Goal: Information Seeking & Learning: Learn about a topic

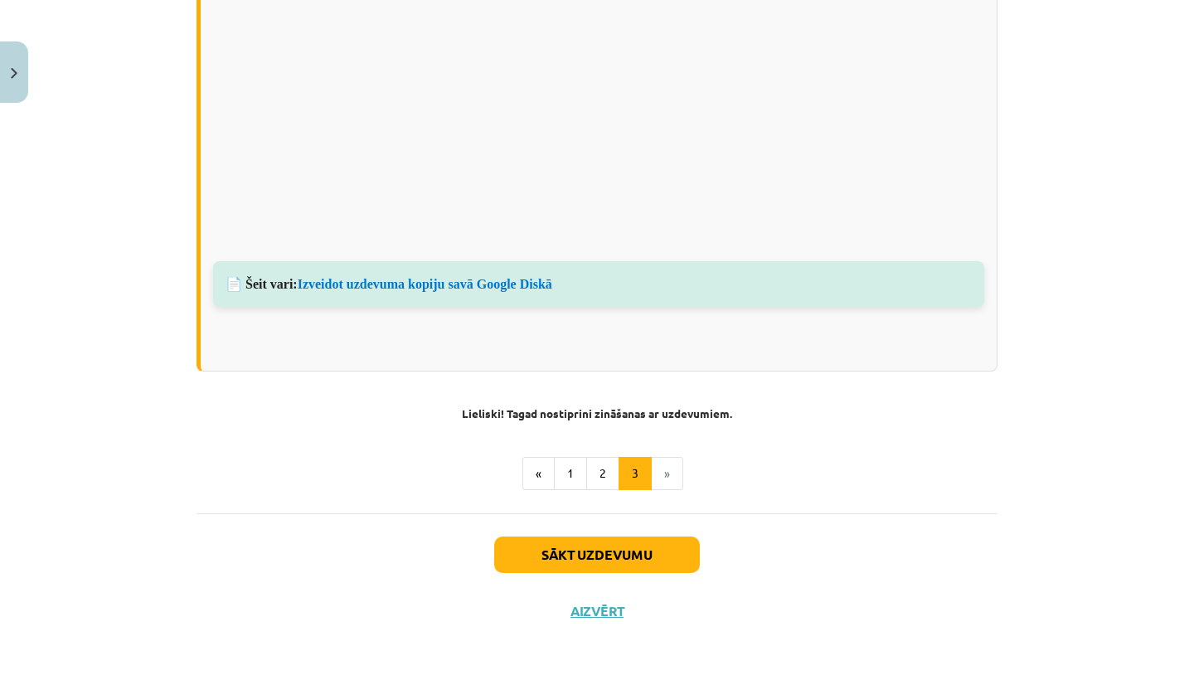
scroll to position [1250, 0]
click at [631, 550] on button "Sākt uzdevumu" at bounding box center [597, 556] width 206 height 36
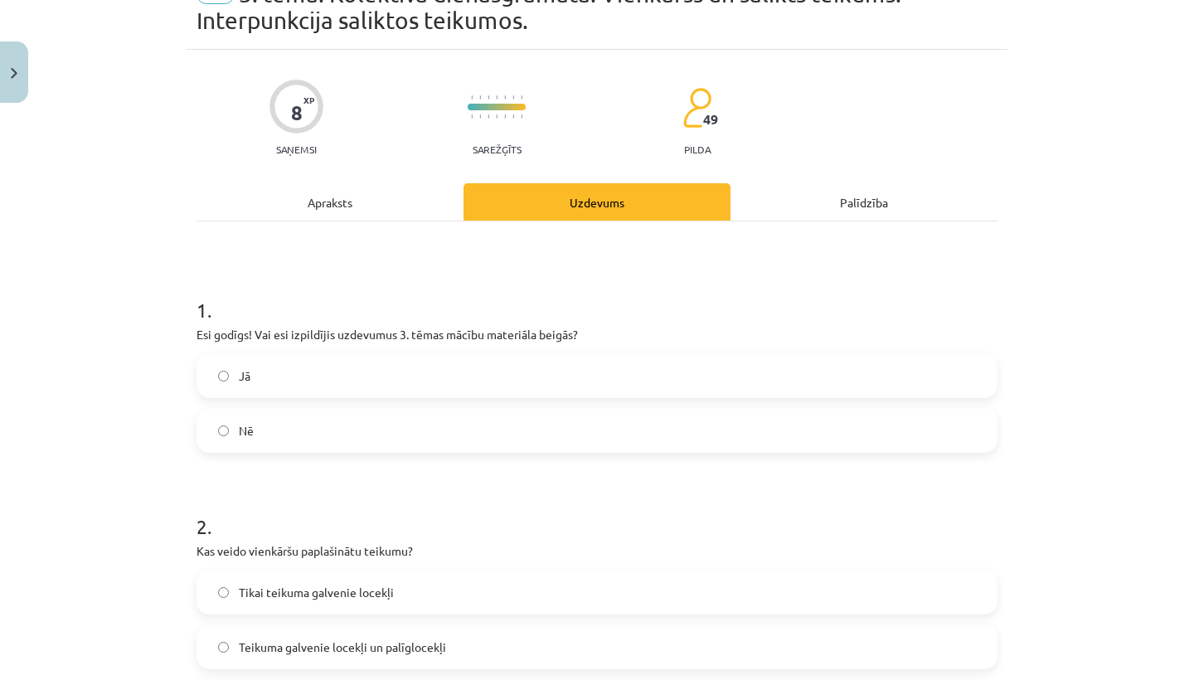
scroll to position [89, 0]
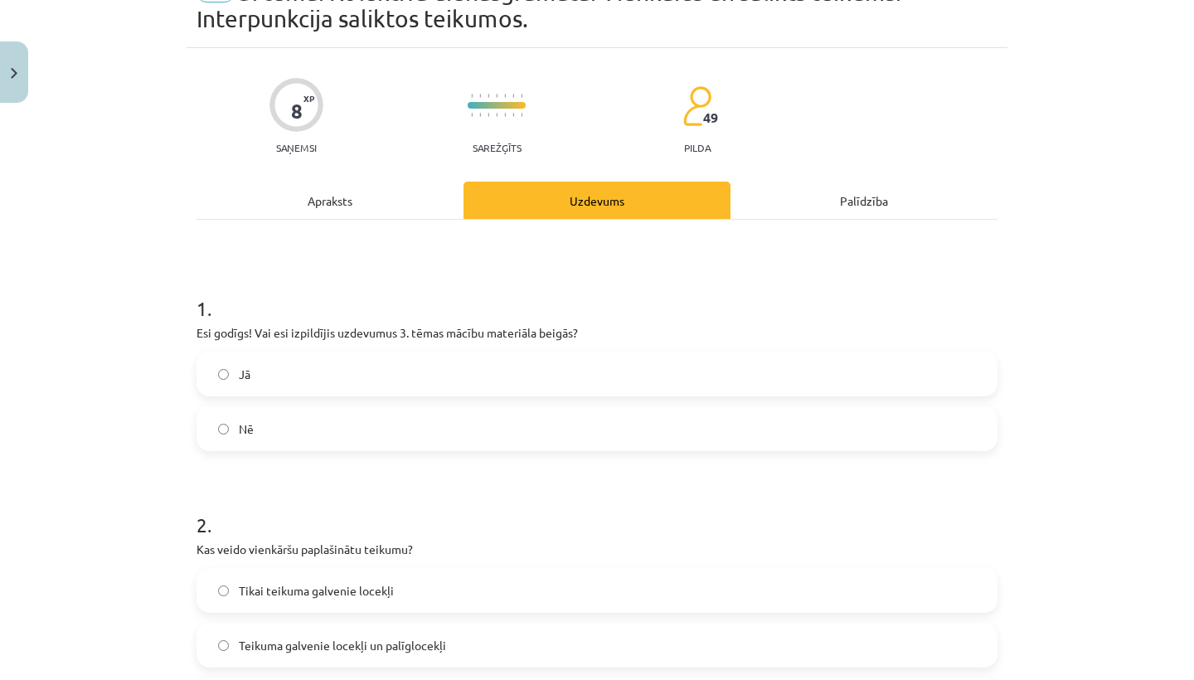
click at [615, 356] on label "Jā" at bounding box center [596, 373] width 797 height 41
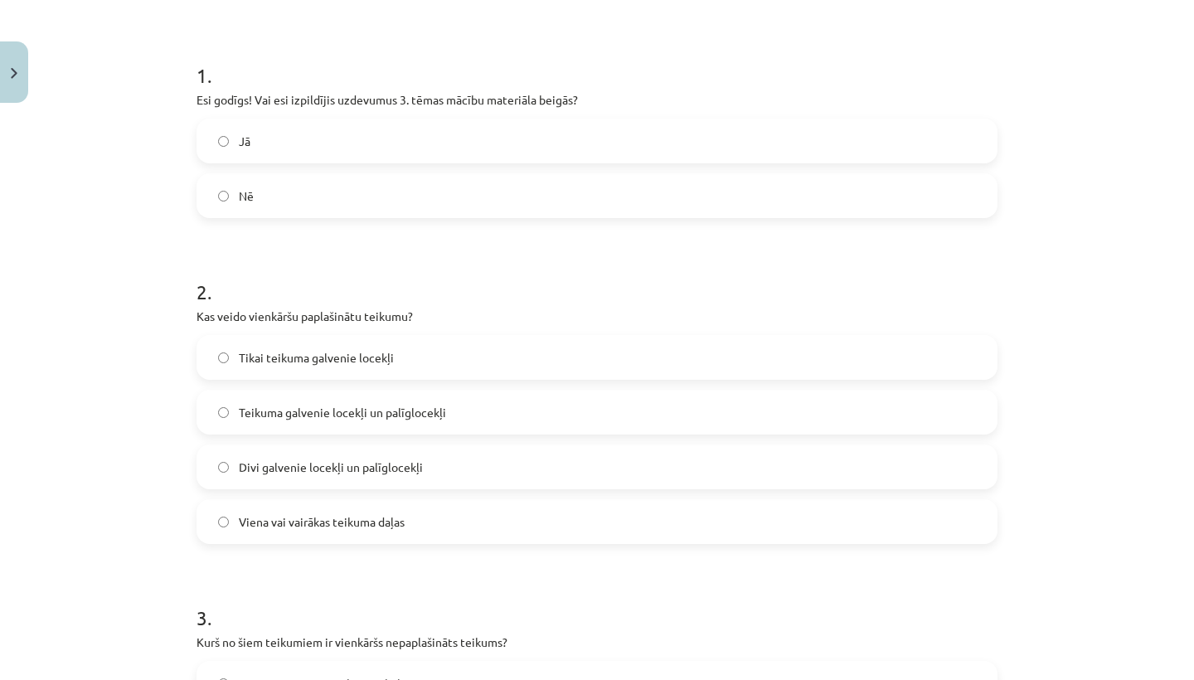
scroll to position [329, 0]
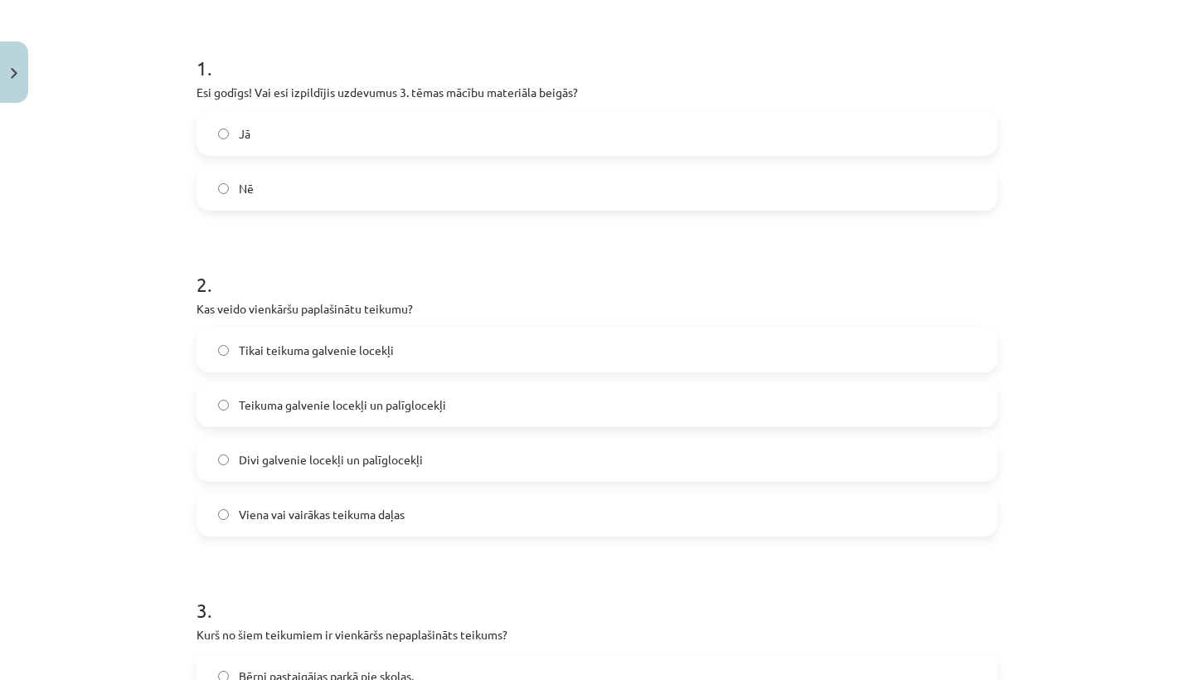
click at [499, 498] on label "Viena vai vairākas teikuma daļas" at bounding box center [596, 513] width 797 height 41
click at [506, 409] on label "Teikuma galvenie locekļi un palīglocekļi" at bounding box center [596, 404] width 797 height 41
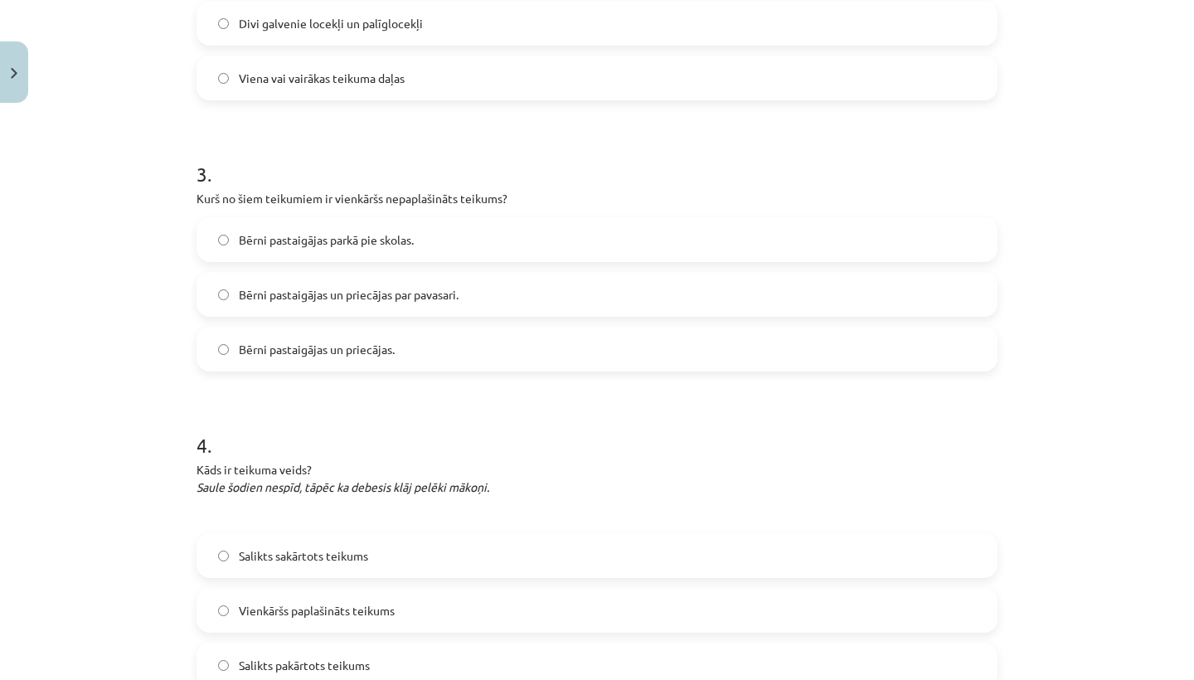
scroll to position [768, 0]
click at [427, 343] on label "Bērni pastaigājas un priecājas." at bounding box center [596, 346] width 797 height 41
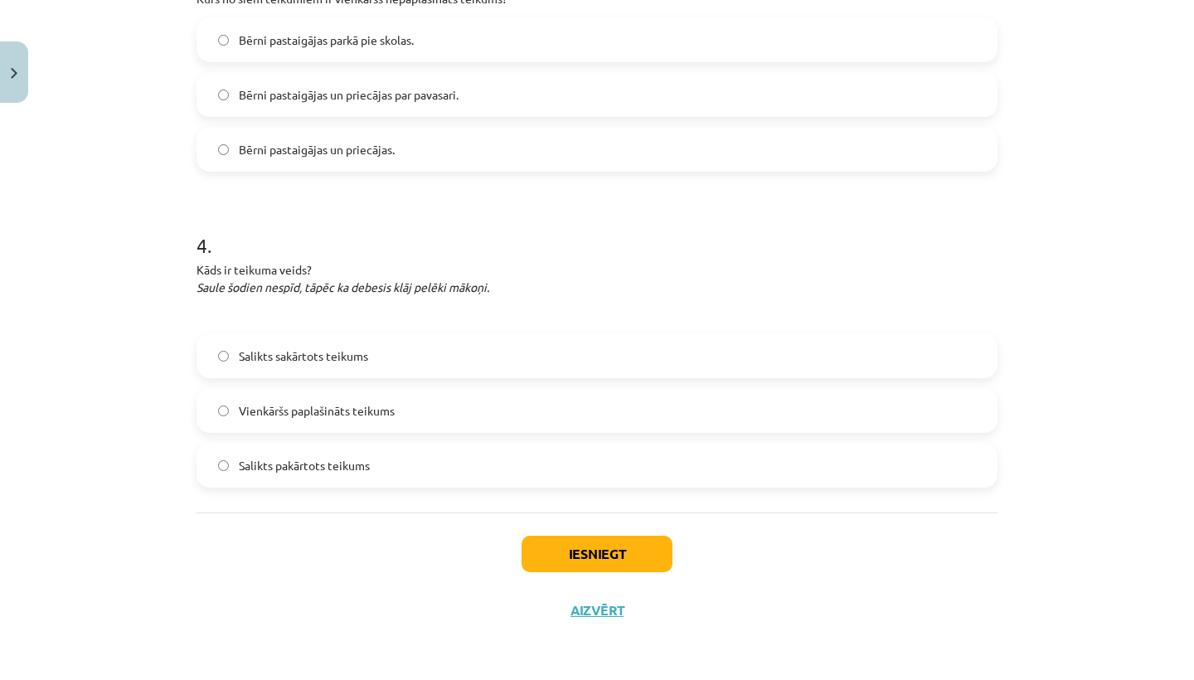
scroll to position [967, 0]
click at [387, 339] on label "Salikts sakārtots teikums" at bounding box center [596, 355] width 797 height 41
click at [414, 477] on label "Salikts pakārtots teikums" at bounding box center [596, 464] width 797 height 41
click at [448, 354] on label "Salikts sakārtots teikums" at bounding box center [596, 355] width 797 height 41
click at [569, 543] on button "Iesniegt" at bounding box center [596, 553] width 151 height 36
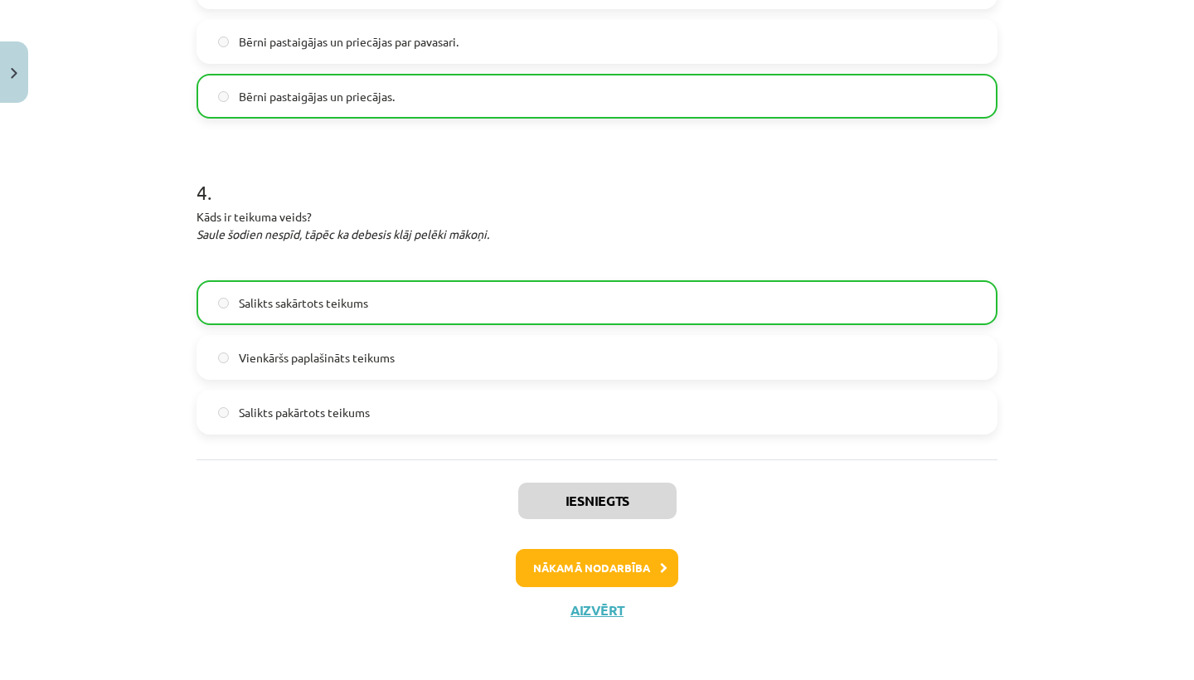
scroll to position [1019, 0]
click at [584, 555] on button "Nākamā nodarbība" at bounding box center [597, 568] width 162 height 38
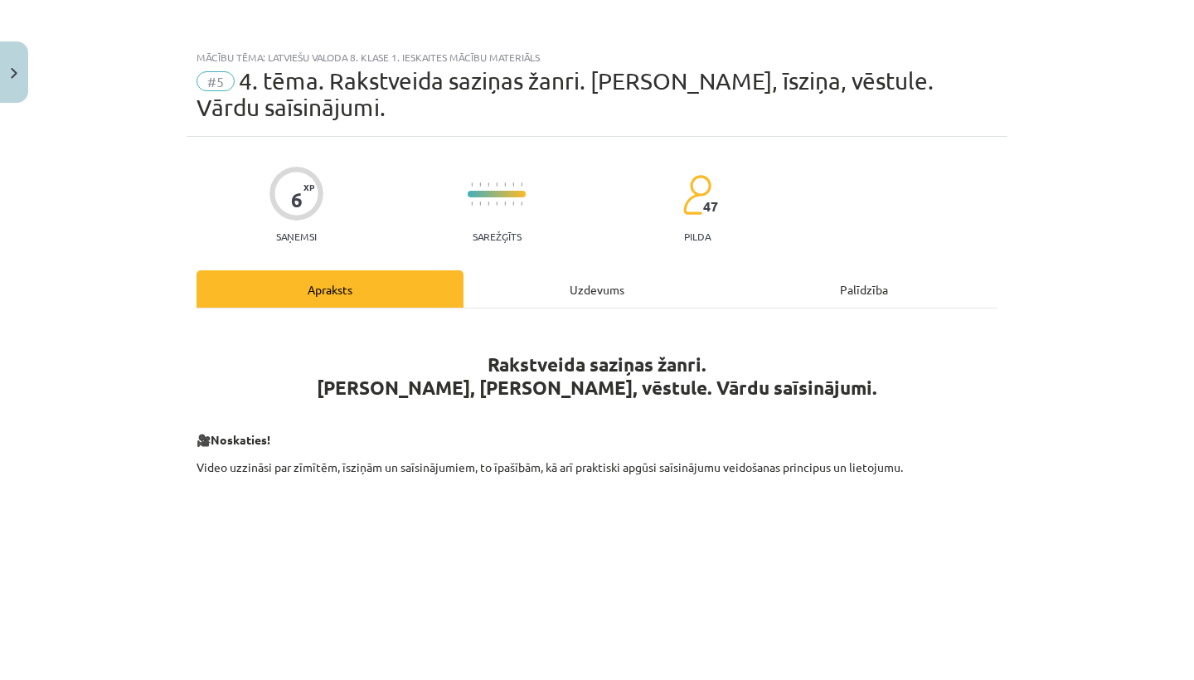
scroll to position [0, 0]
click at [12, 80] on button "Close" at bounding box center [14, 71] width 28 height 61
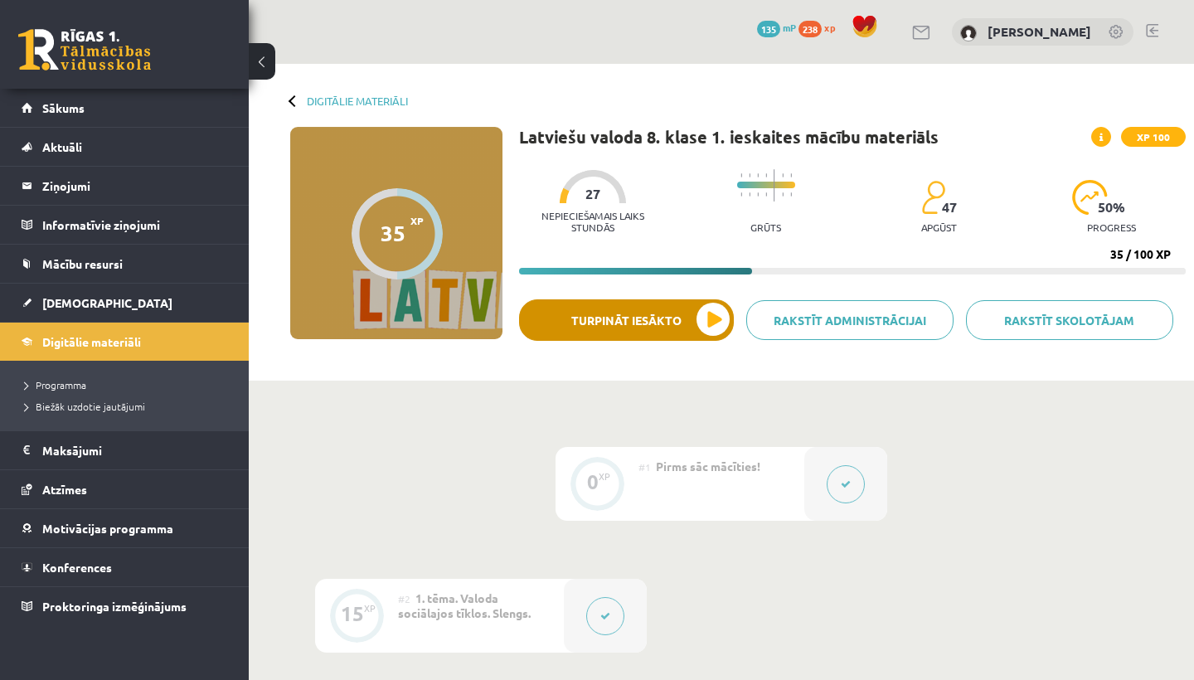
click at [681, 332] on button "Turpināt iesākto" at bounding box center [626, 319] width 215 height 41
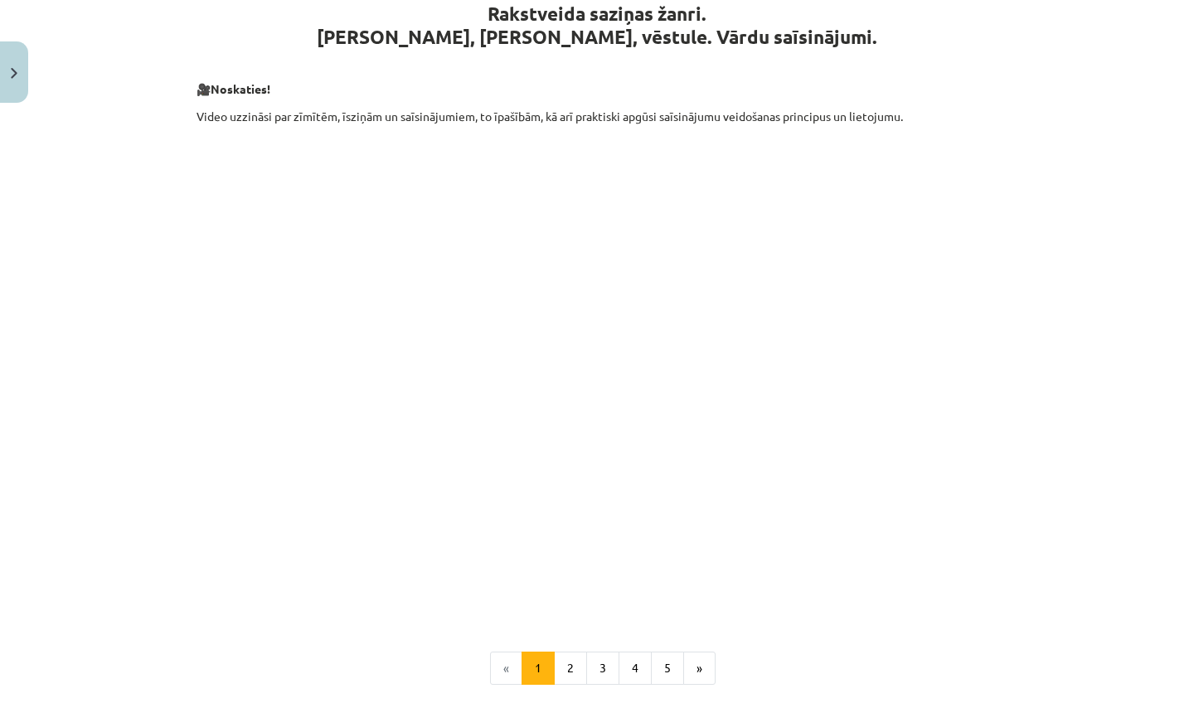
scroll to position [377, 0]
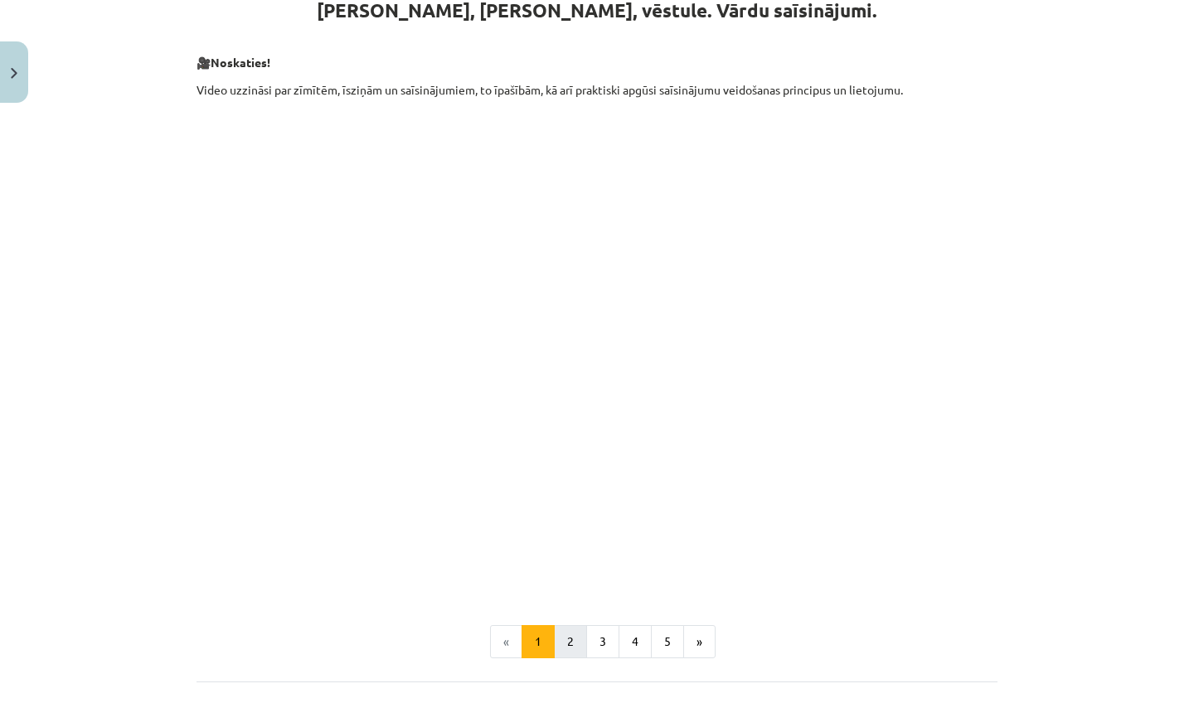
click at [560, 635] on button "2" at bounding box center [570, 641] width 33 height 33
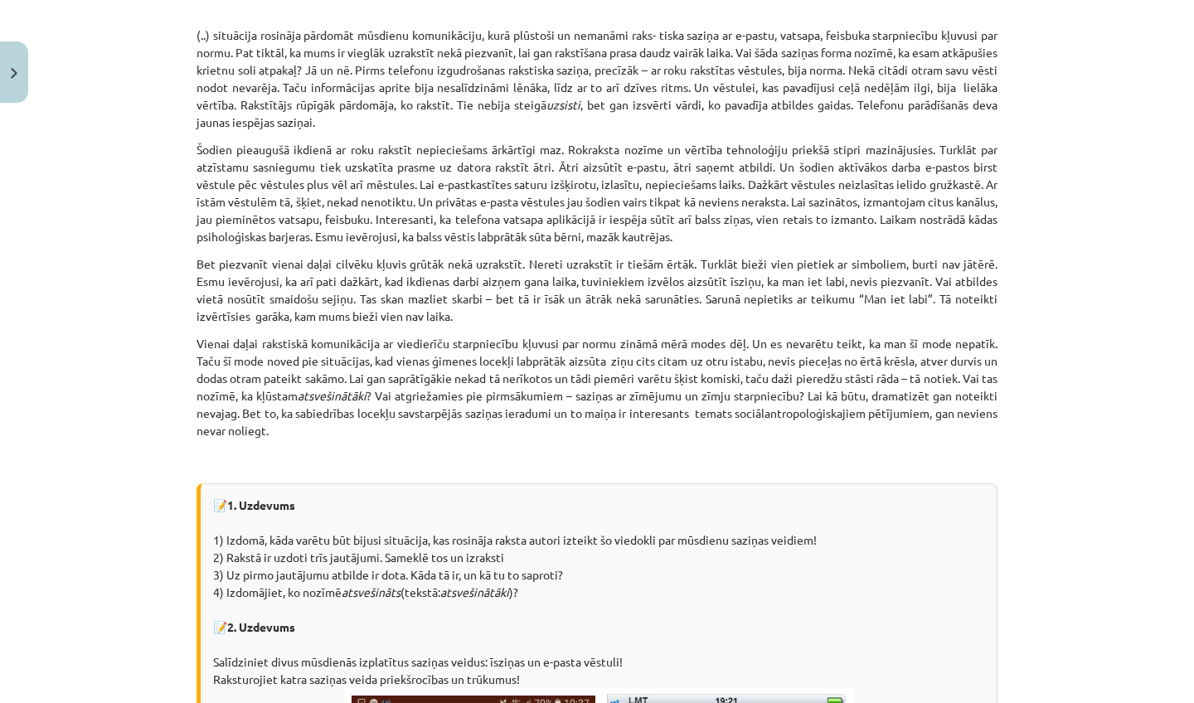
scroll to position [454, 0]
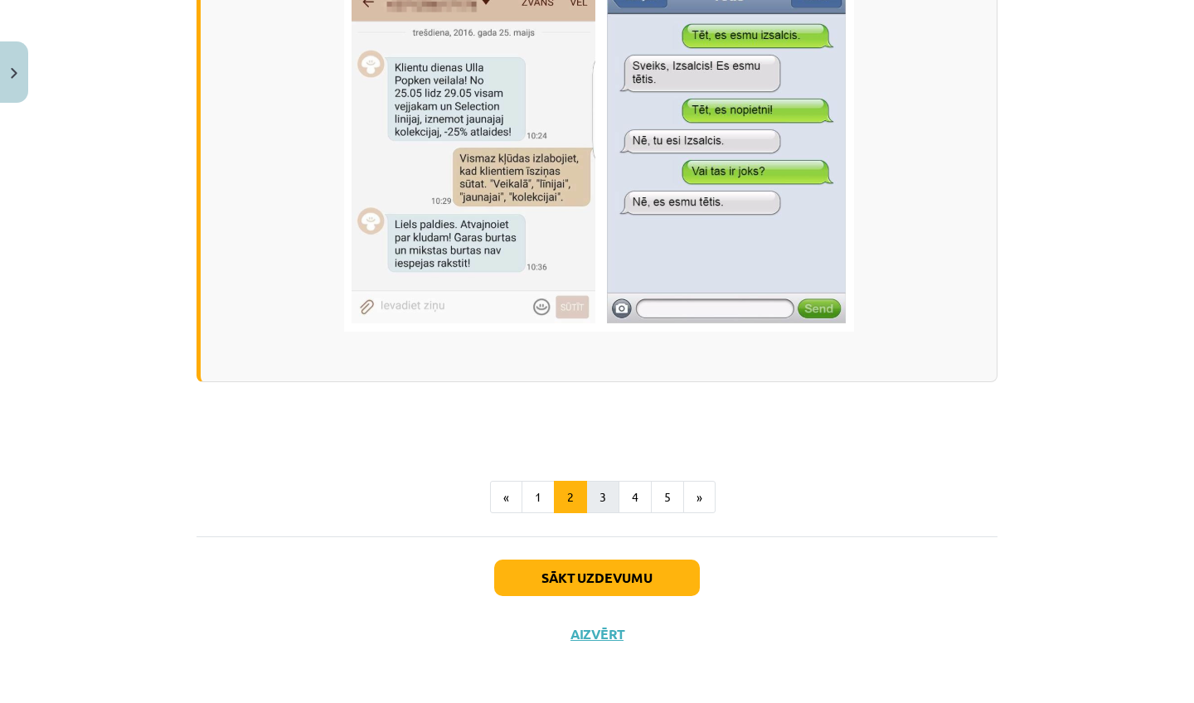
click at [605, 489] on button "3" at bounding box center [602, 497] width 33 height 33
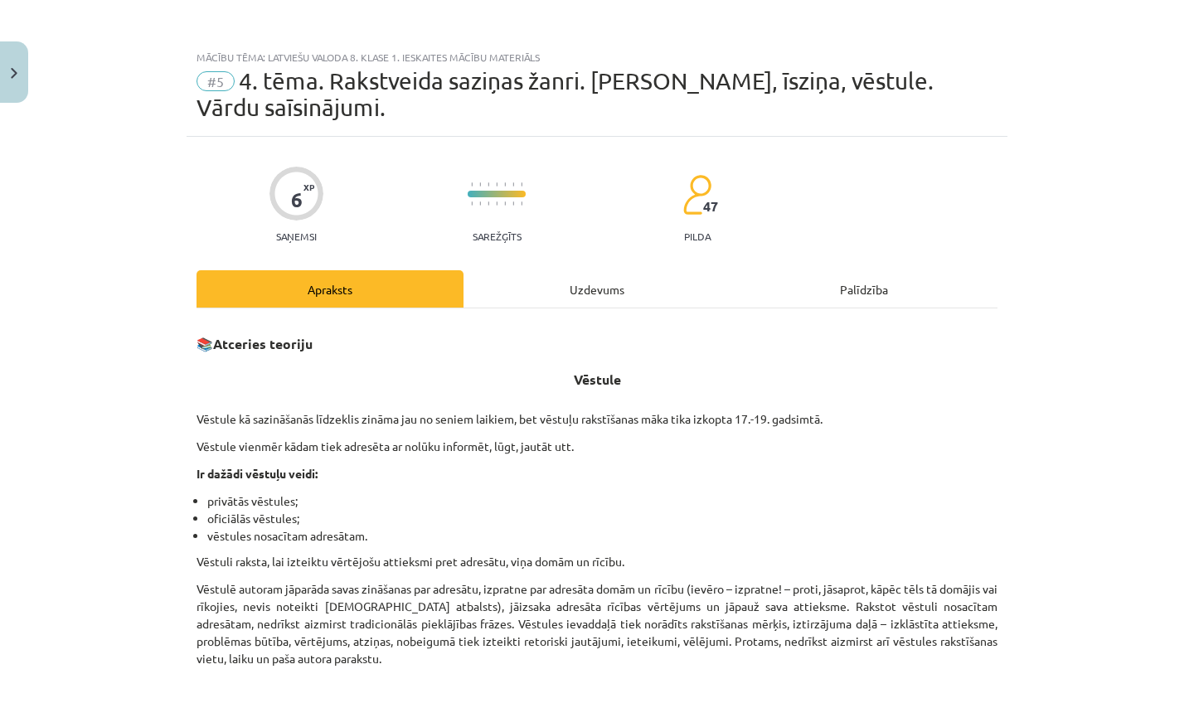
scroll to position [0, 0]
click at [13, 63] on button "Close" at bounding box center [14, 71] width 28 height 61
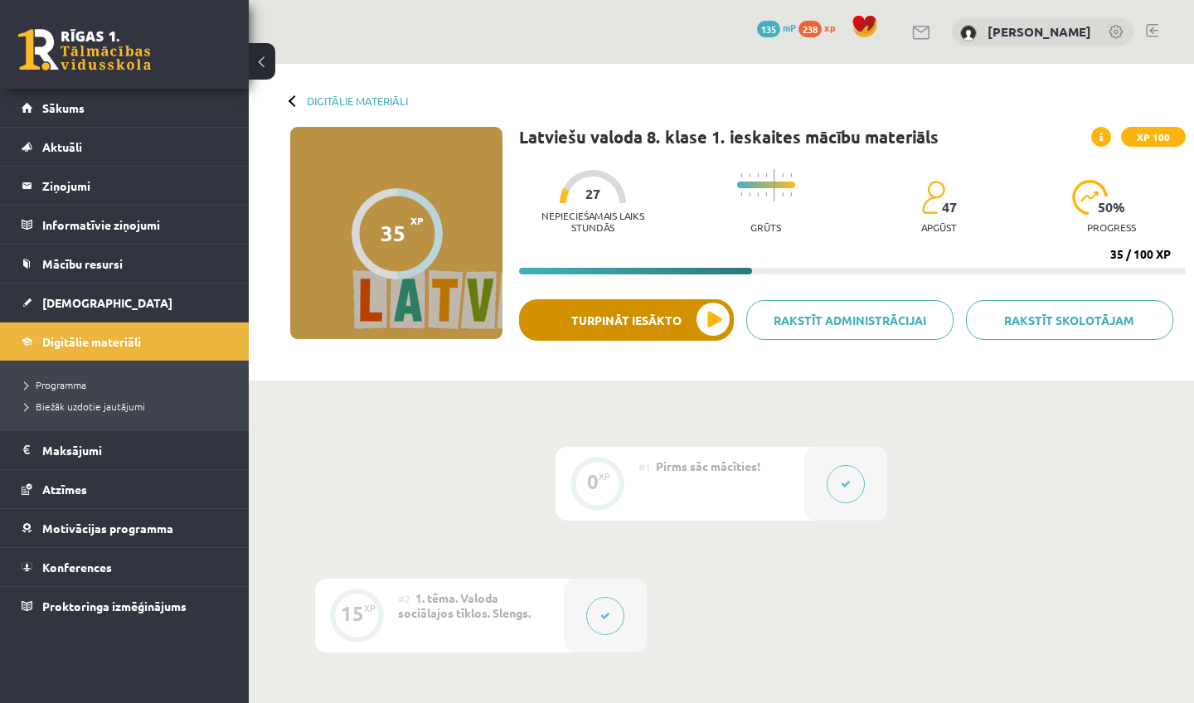
click at [706, 316] on button "Turpināt iesākto" at bounding box center [626, 319] width 215 height 41
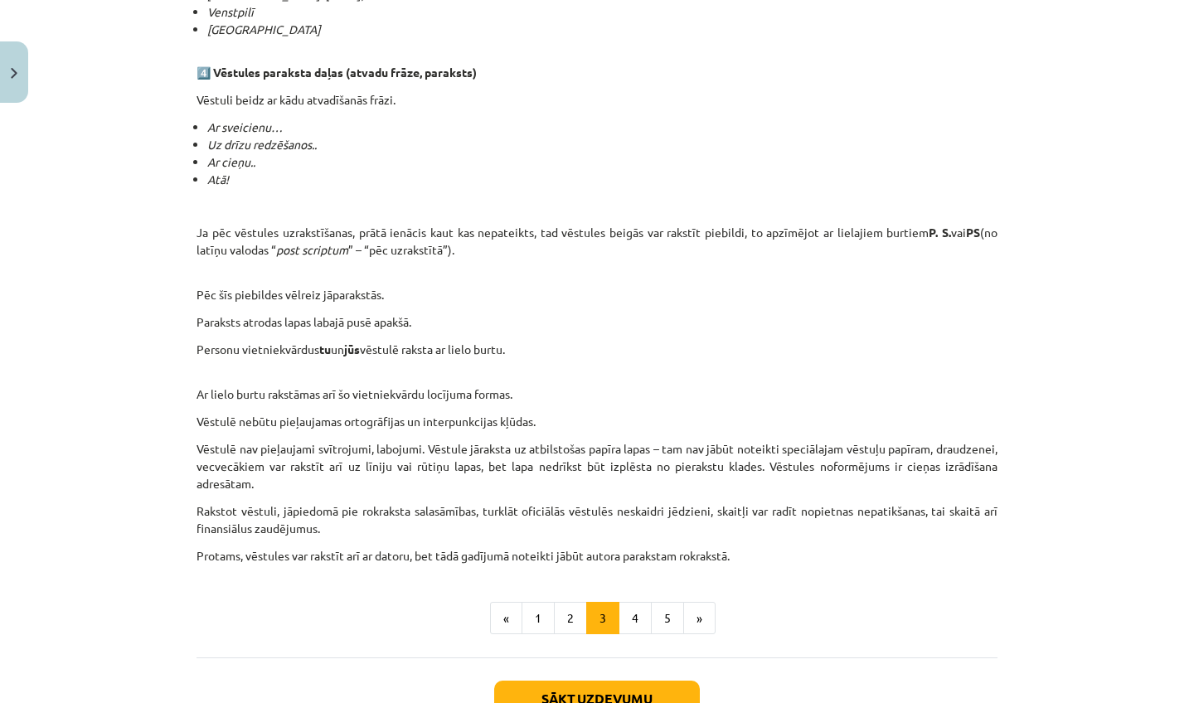
scroll to position [1391, 0]
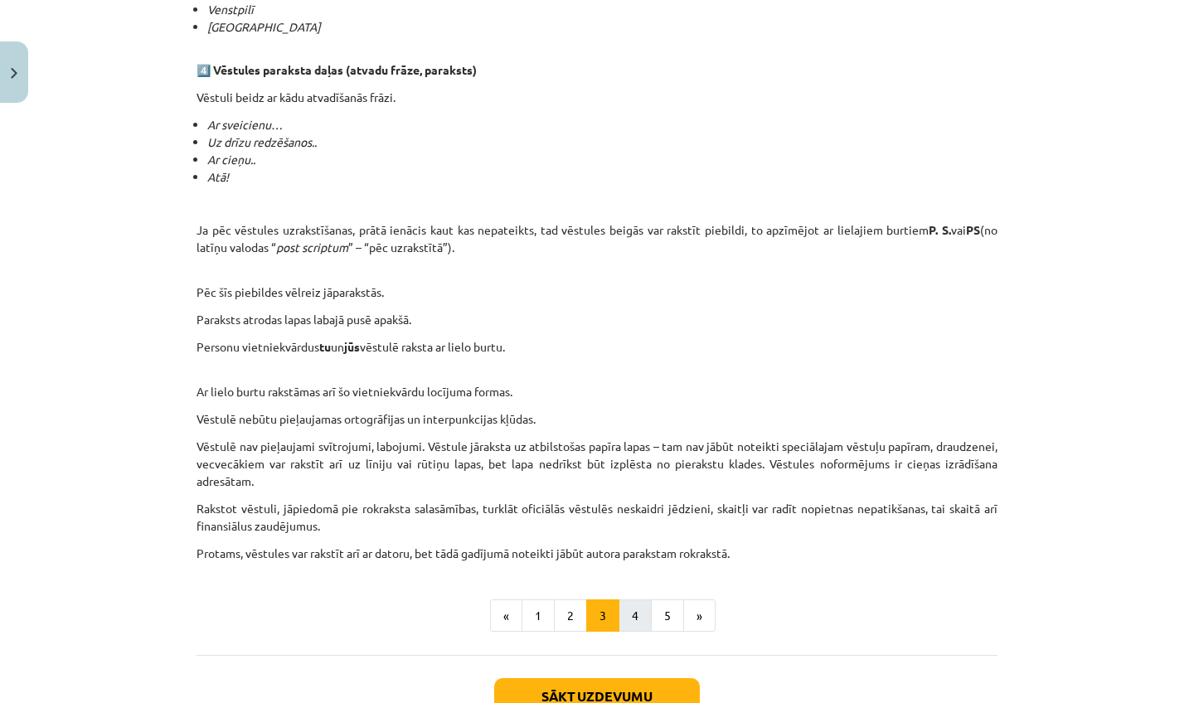
click at [629, 616] on button "4" at bounding box center [634, 615] width 33 height 33
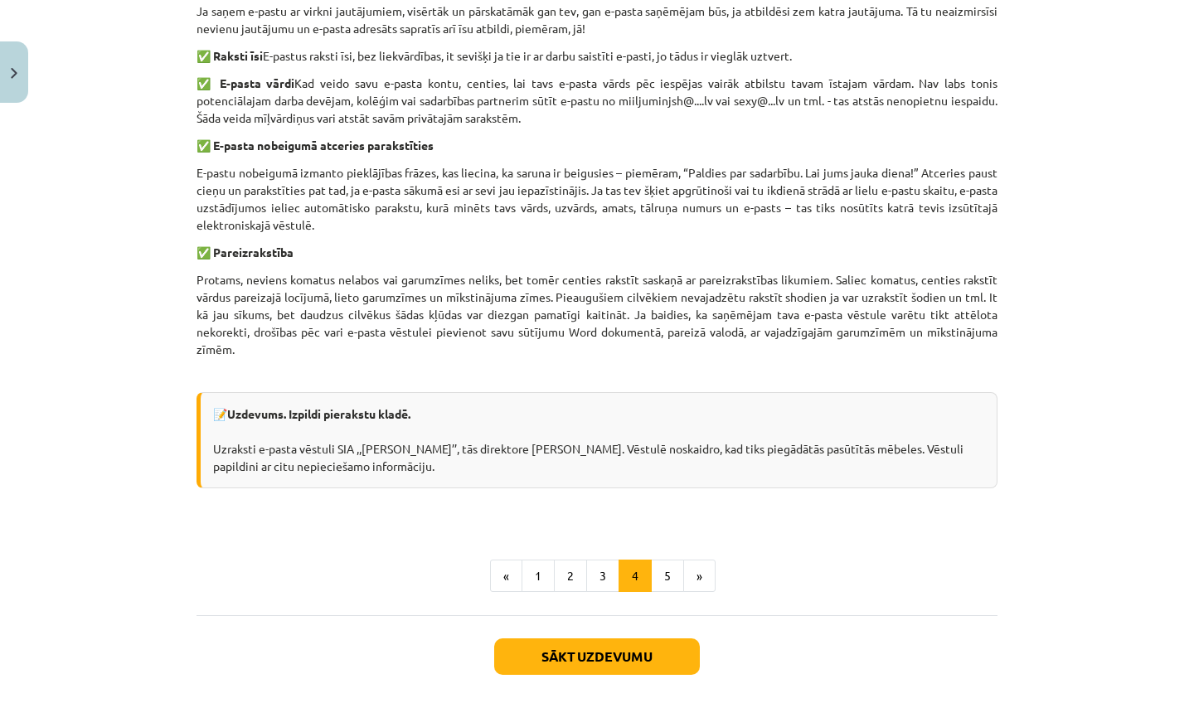
scroll to position [1052, 0]
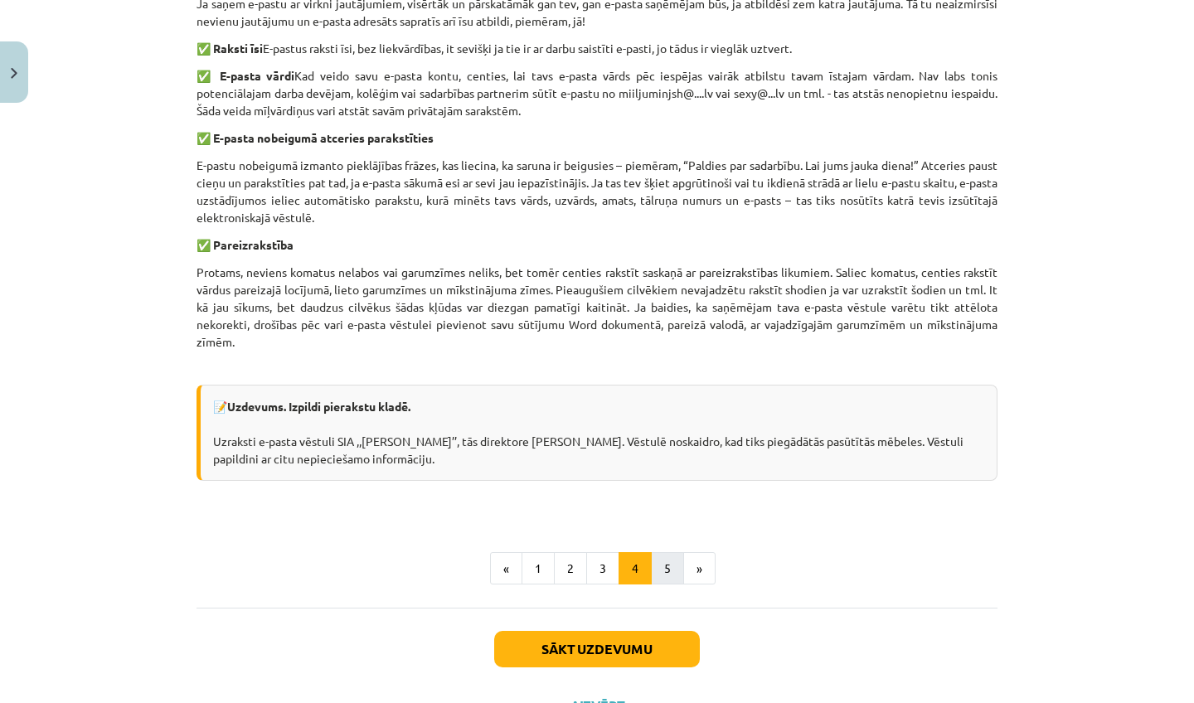
click at [671, 566] on button "5" at bounding box center [667, 568] width 33 height 33
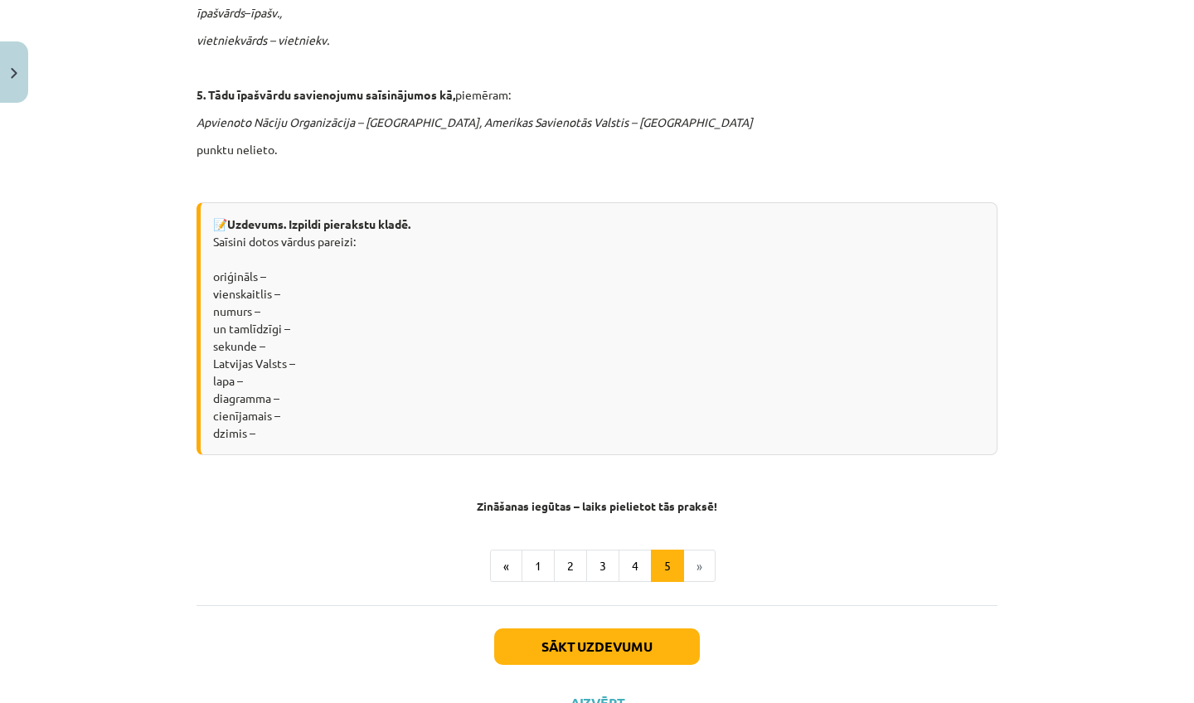
scroll to position [1247, 0]
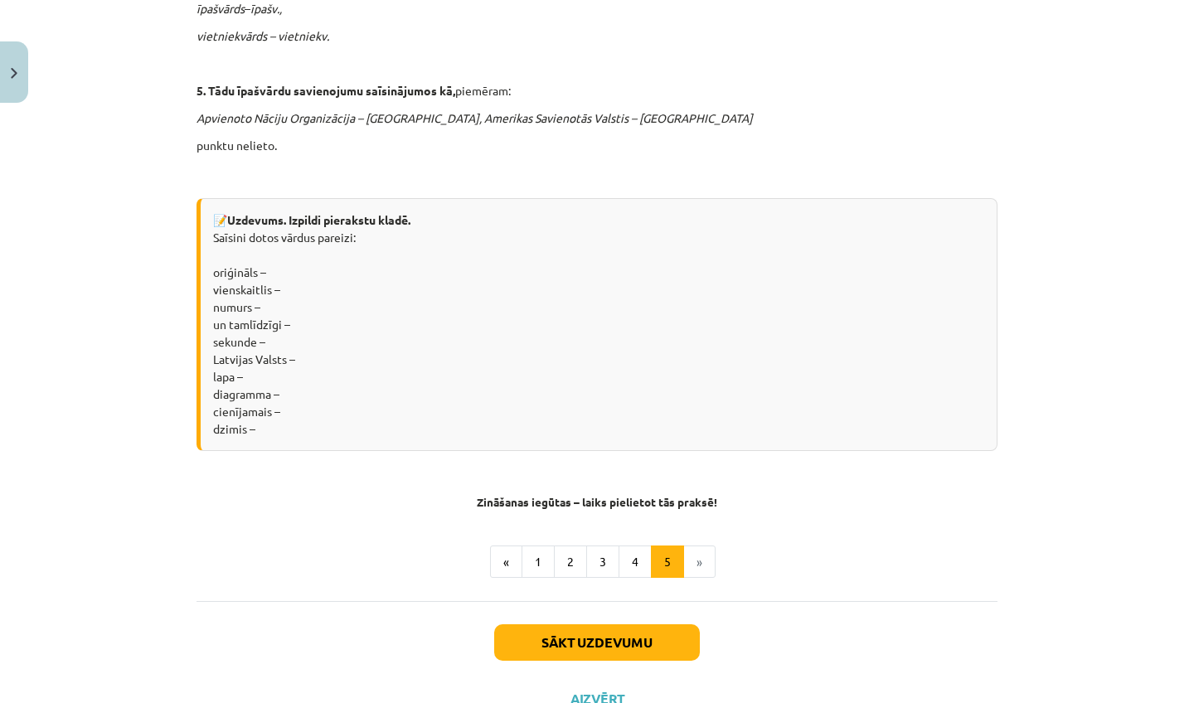
click at [640, 624] on button "Sākt uzdevumu" at bounding box center [597, 642] width 206 height 36
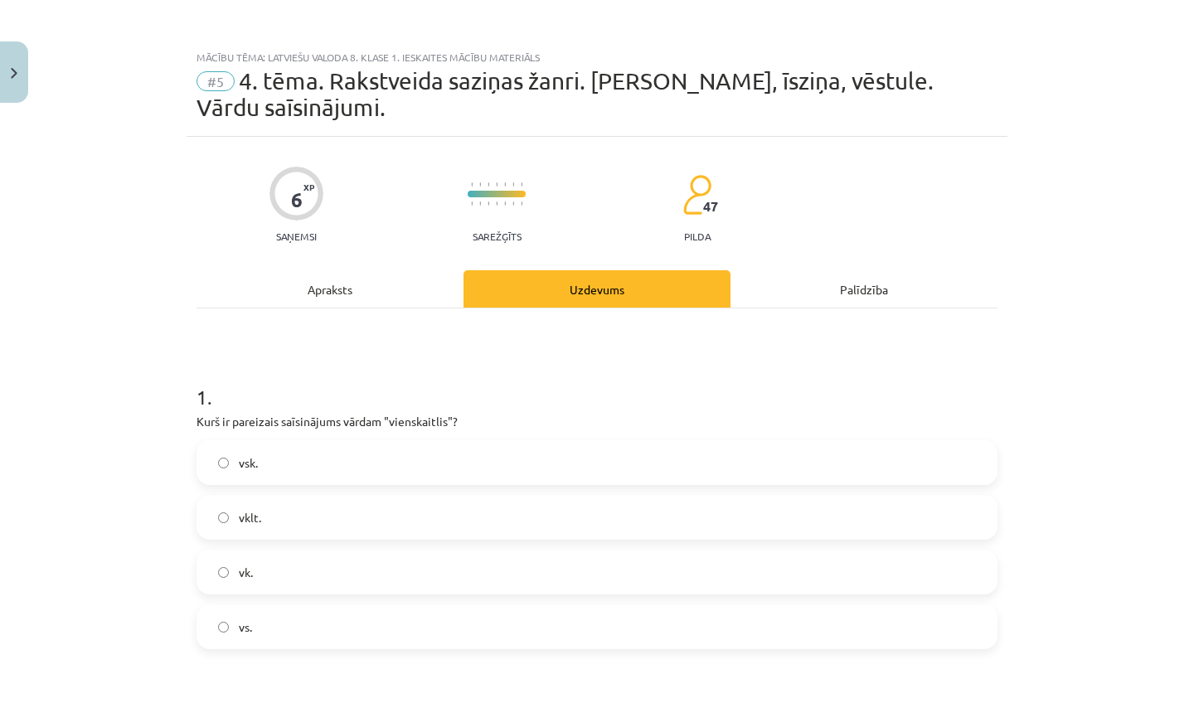
scroll to position [0, 0]
click at [390, 518] on label "vklt." at bounding box center [596, 516] width 797 height 41
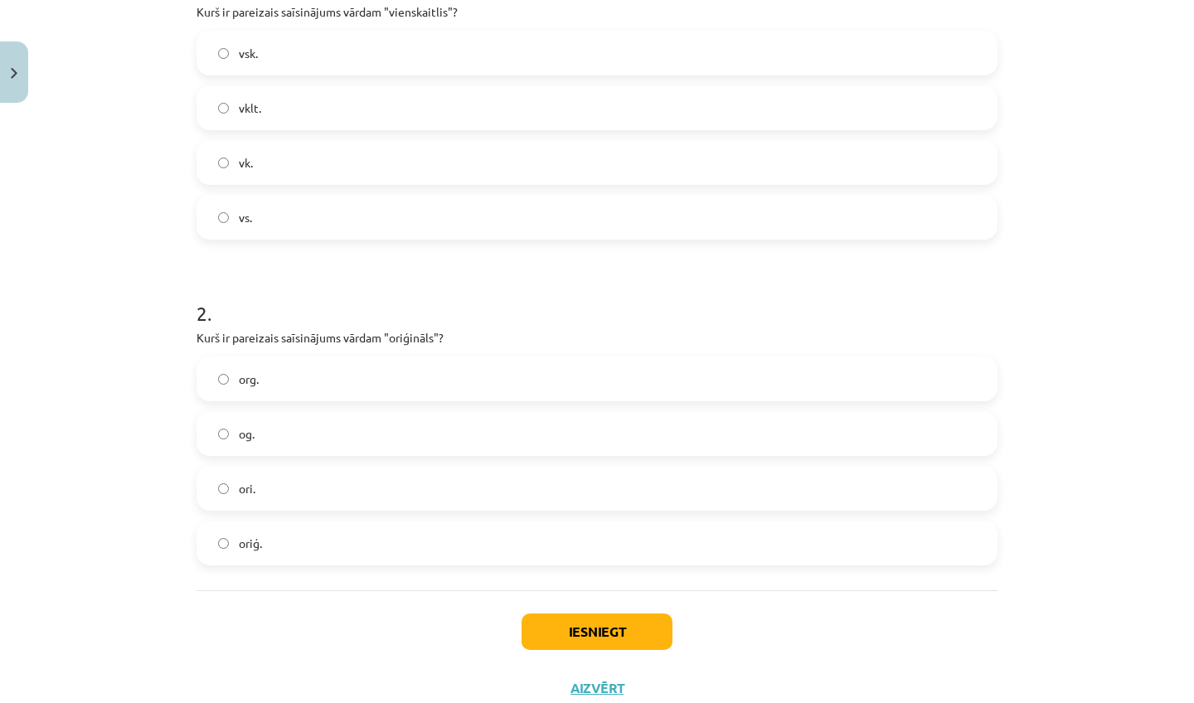
scroll to position [408, 0]
click at [330, 445] on label "og." at bounding box center [596, 434] width 797 height 41
click at [594, 651] on div "Iesniegt Aizvērt" at bounding box center [596, 650] width 801 height 116
click at [594, 642] on button "Iesniegt" at bounding box center [596, 633] width 151 height 36
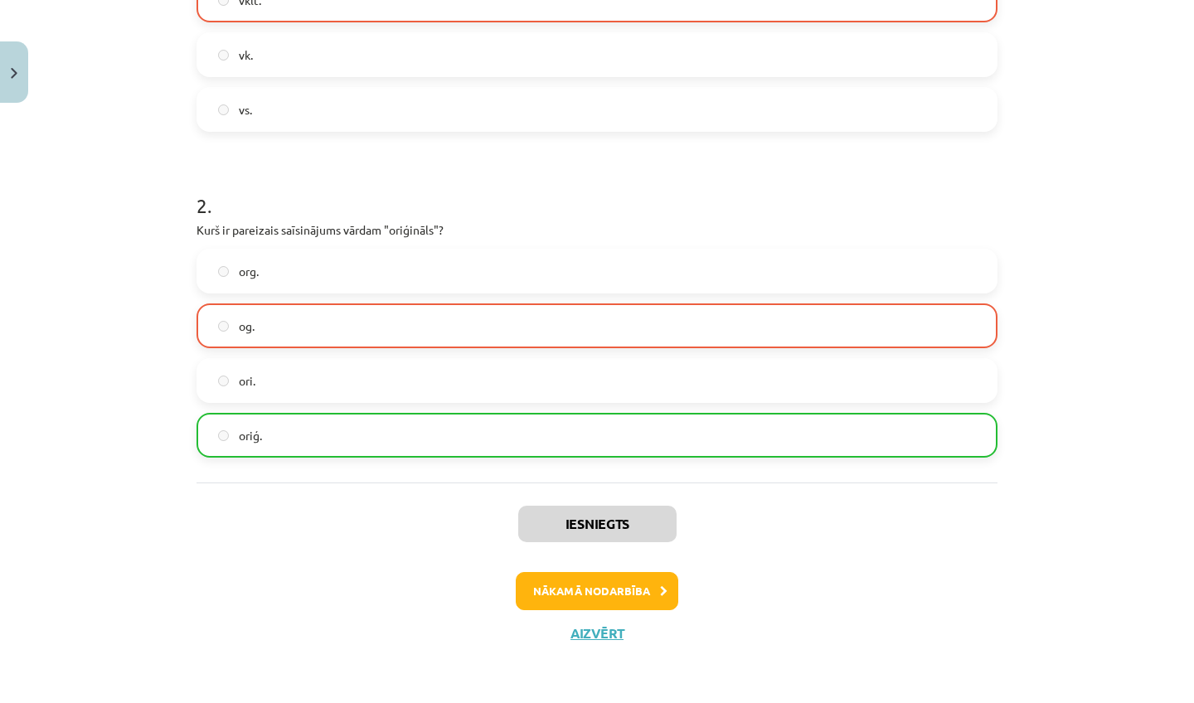
scroll to position [519, 0]
click at [562, 596] on button "Nākamā nodarbība" at bounding box center [597, 591] width 162 height 38
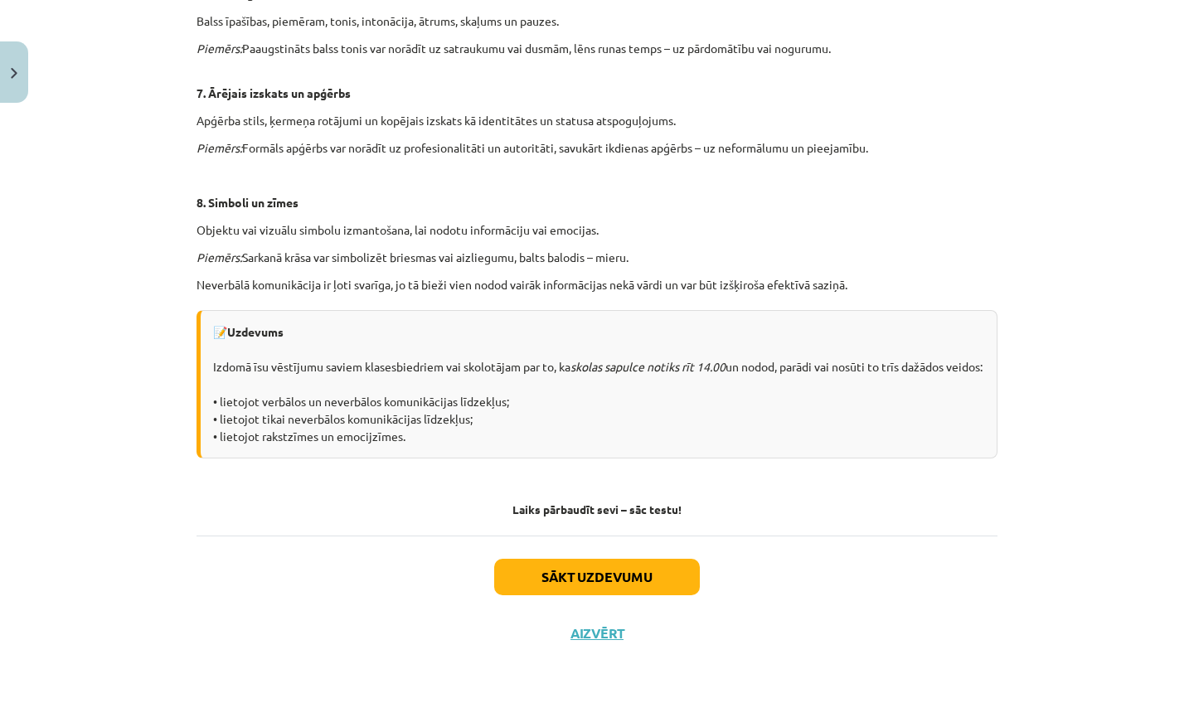
scroll to position [1073, 0]
click at [642, 569] on button "Sākt uzdevumu" at bounding box center [597, 577] width 206 height 36
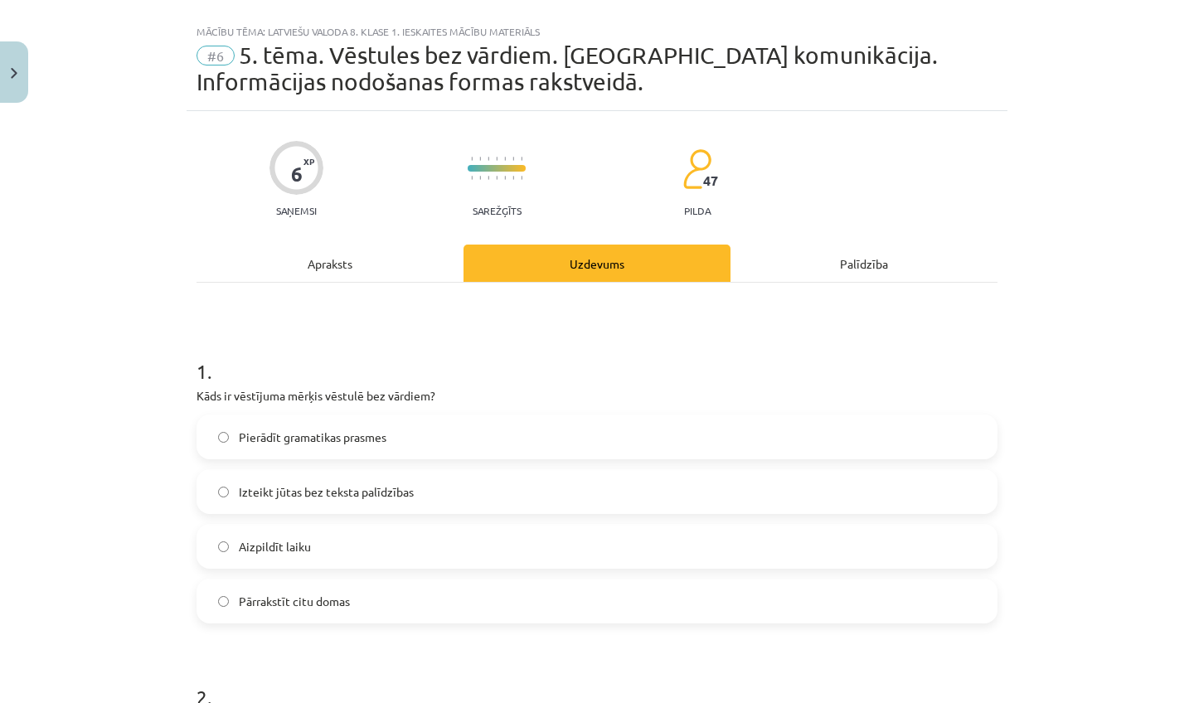
scroll to position [30, 0]
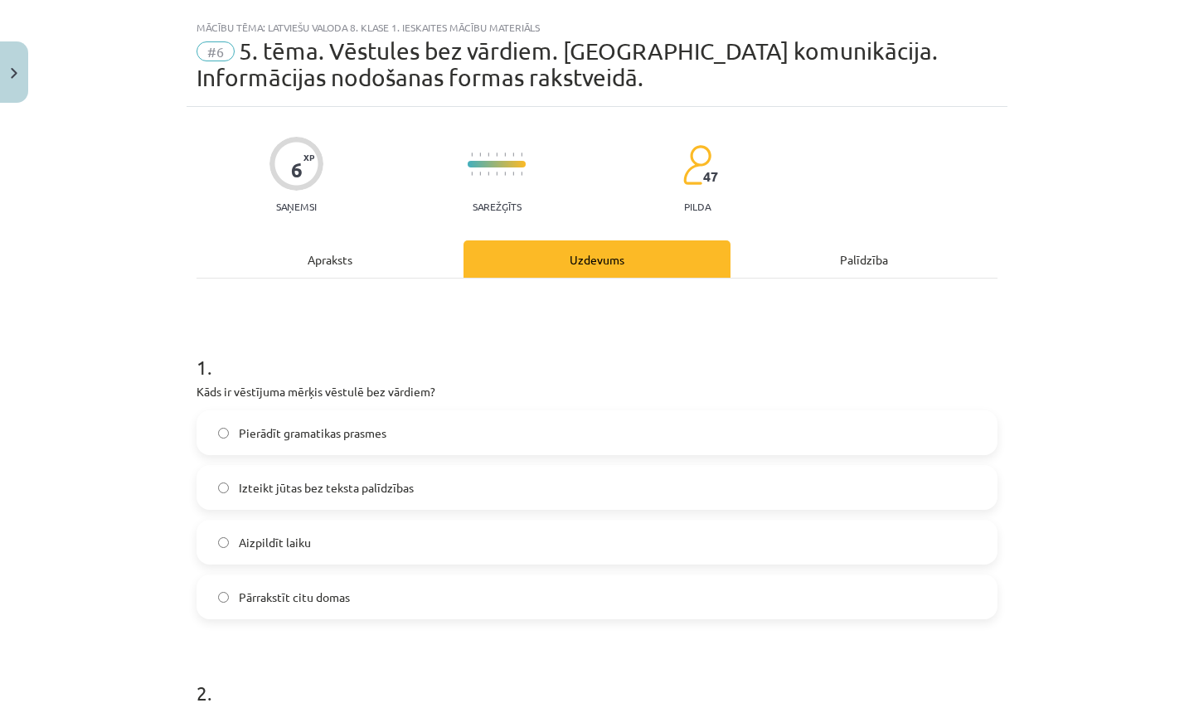
click at [524, 486] on label "Izteikt jūtas bez teksta palīdzības" at bounding box center [596, 487] width 797 height 41
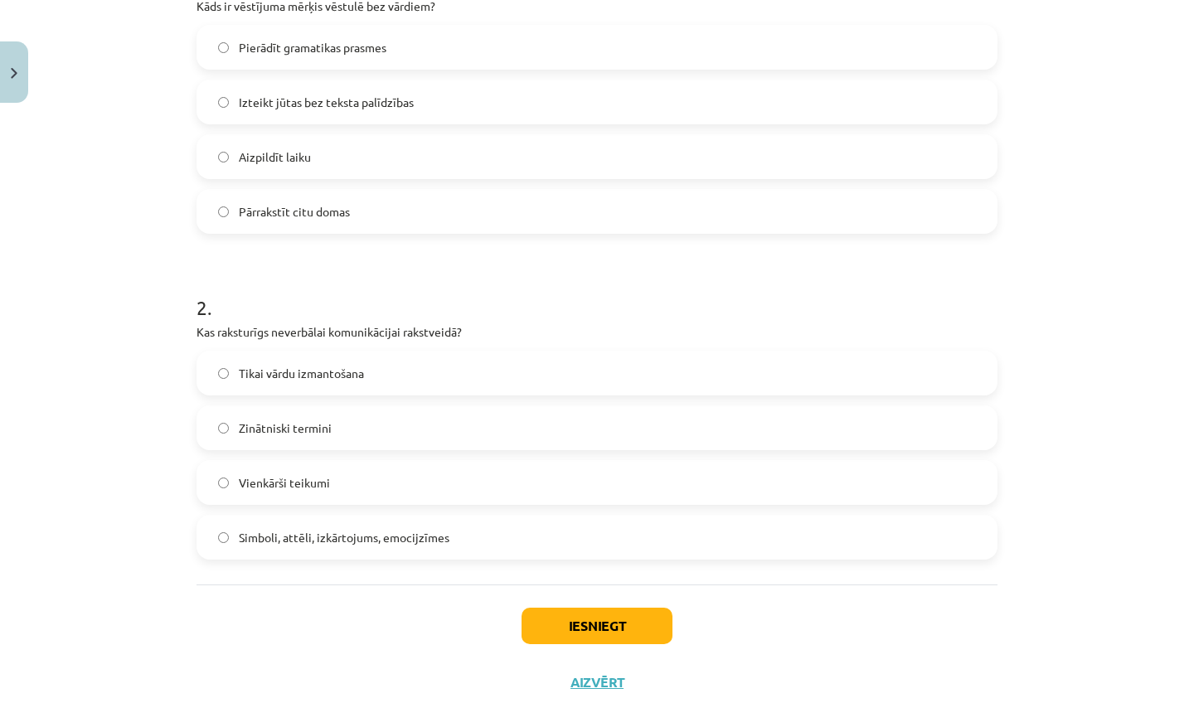
scroll to position [419, 0]
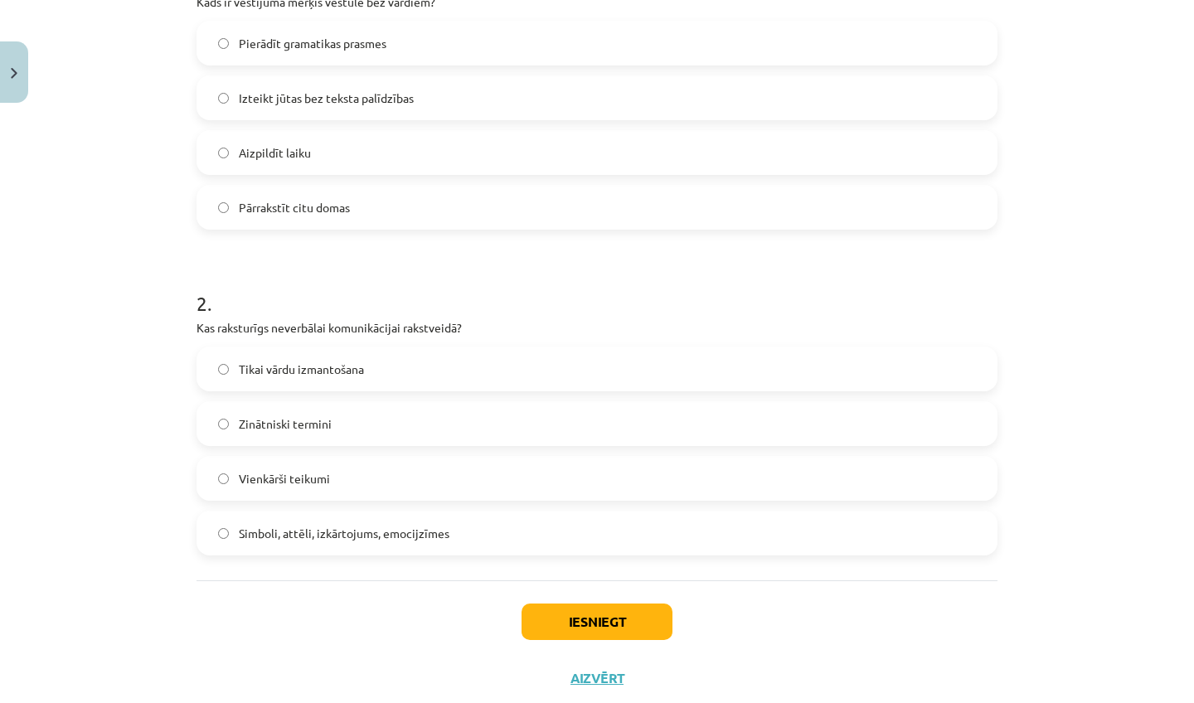
click at [472, 527] on label "Simboli, attēli, izkārtojums, emocijzīmes" at bounding box center [596, 532] width 797 height 41
click at [594, 630] on button "Iesniegt" at bounding box center [596, 621] width 151 height 36
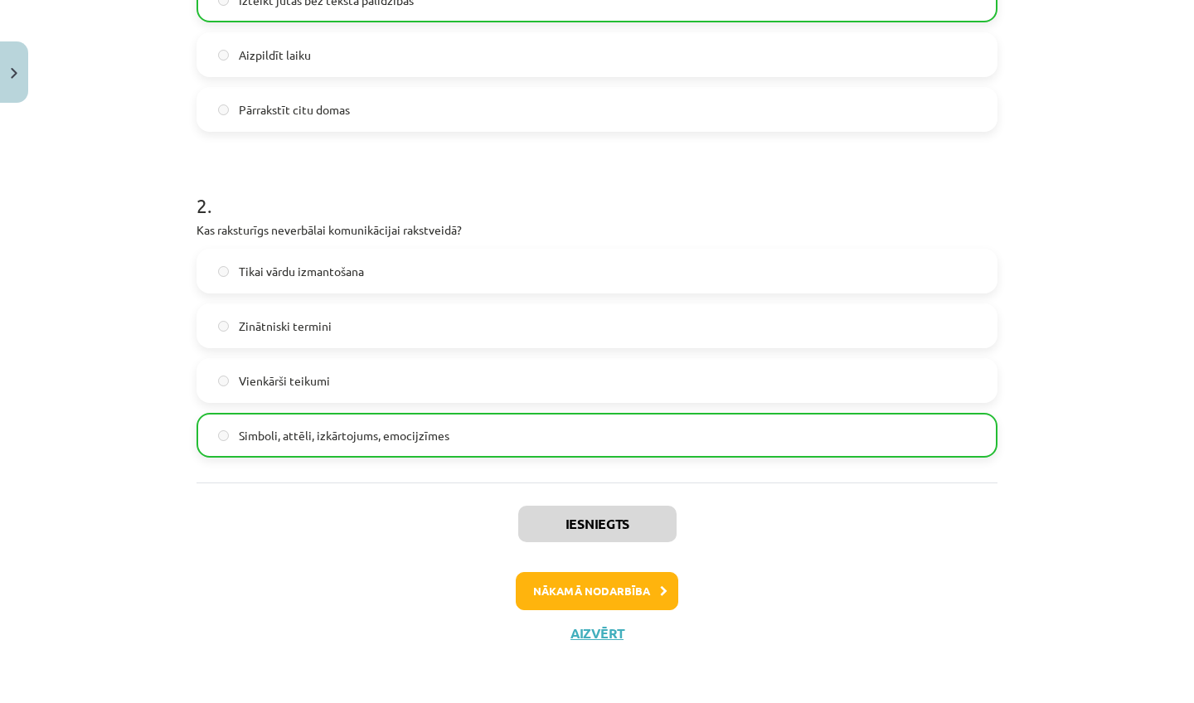
scroll to position [519, 0]
click at [594, 581] on button "Nākamā nodarbība" at bounding box center [597, 591] width 162 height 38
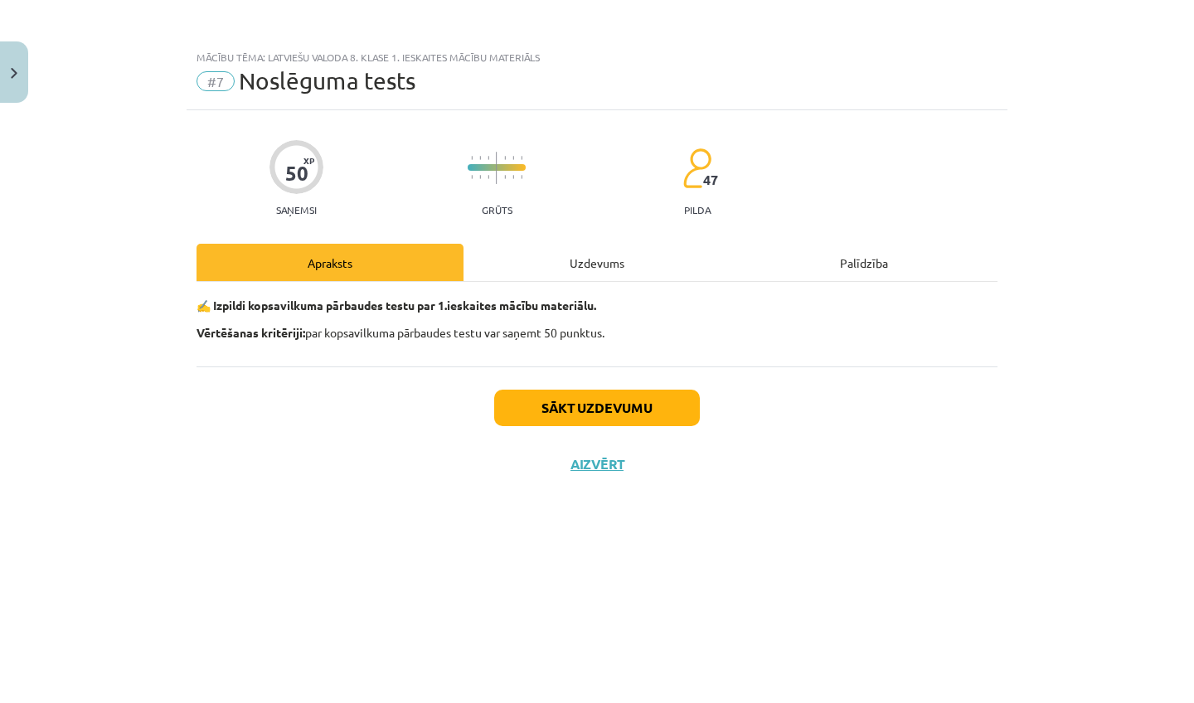
click at [537, 401] on button "Sākt uzdevumu" at bounding box center [597, 408] width 206 height 36
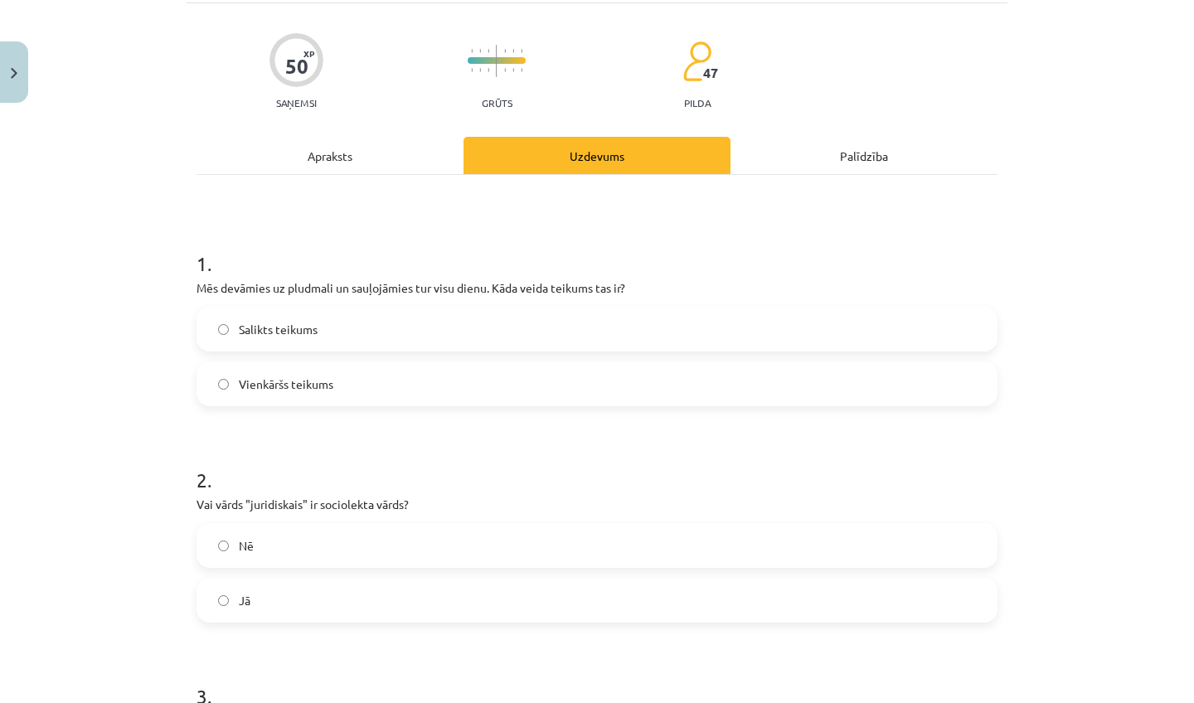
scroll to position [149, 0]
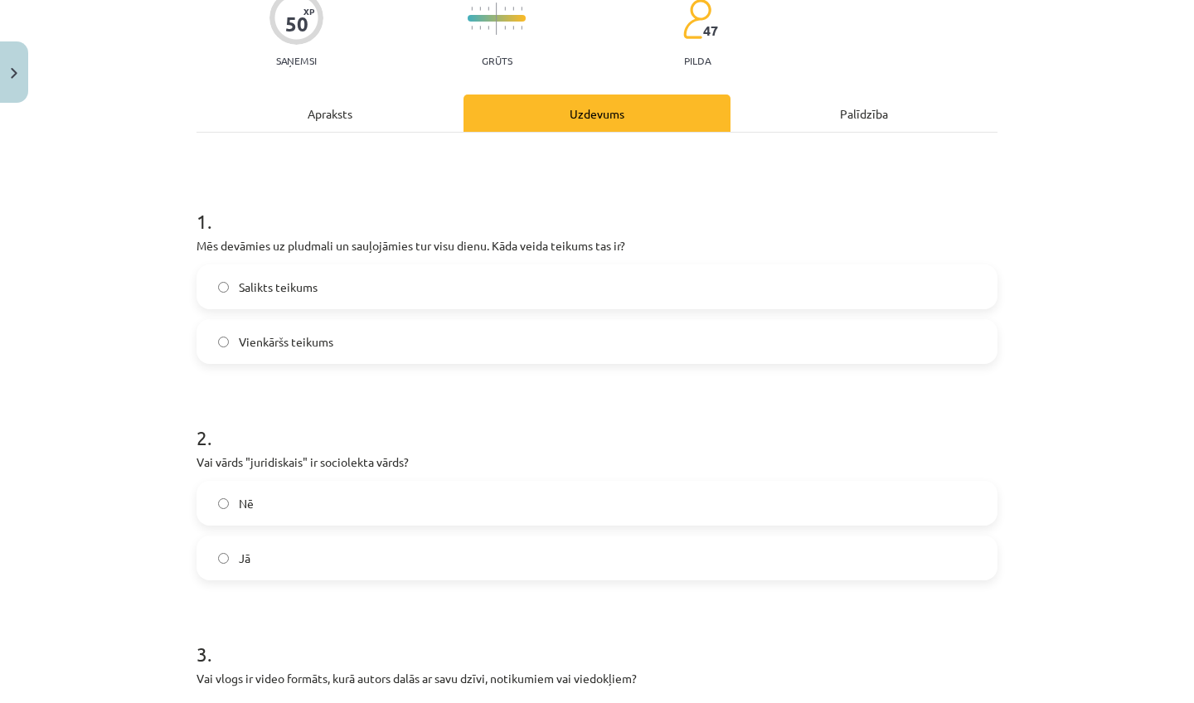
click at [453, 295] on label "Salikts teikums" at bounding box center [596, 286] width 797 height 41
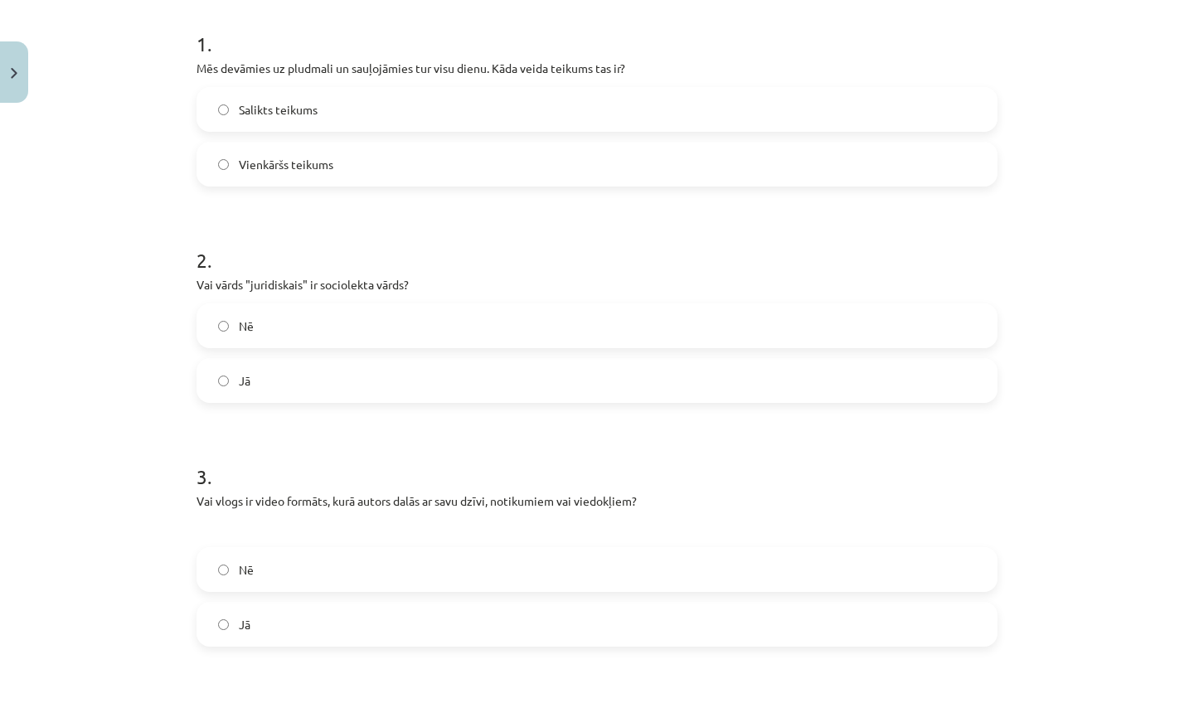
scroll to position [381, 0]
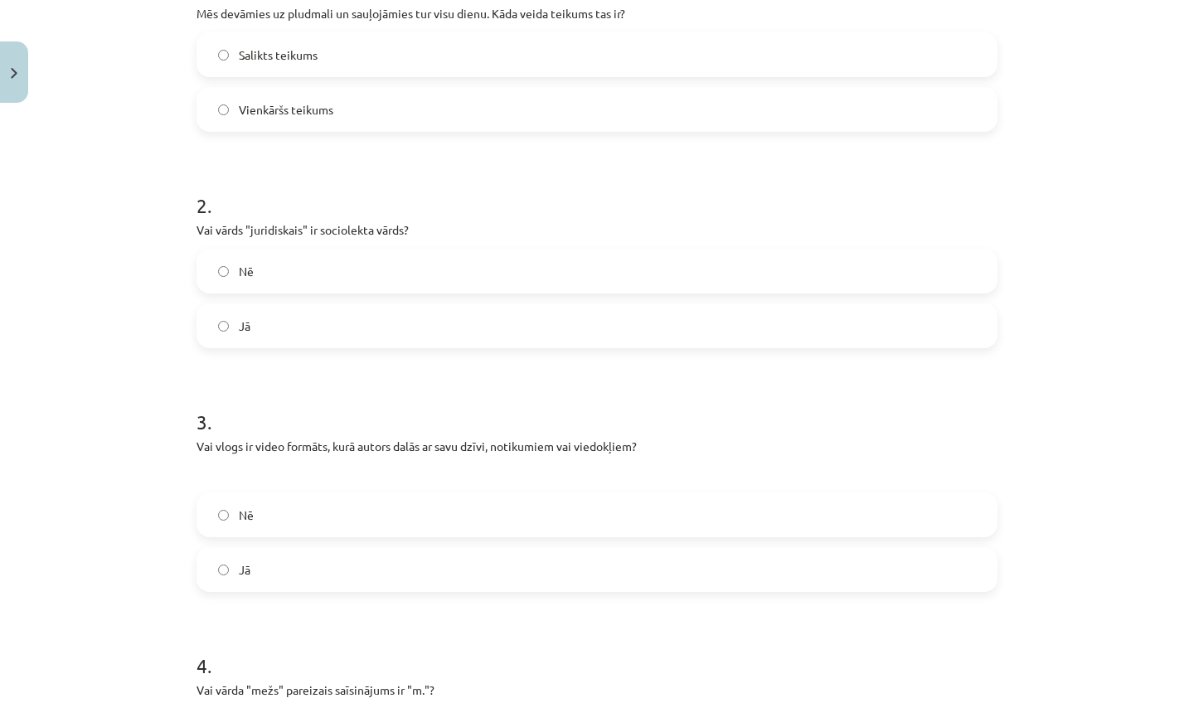
click at [447, 322] on label "Jā" at bounding box center [596, 325] width 797 height 41
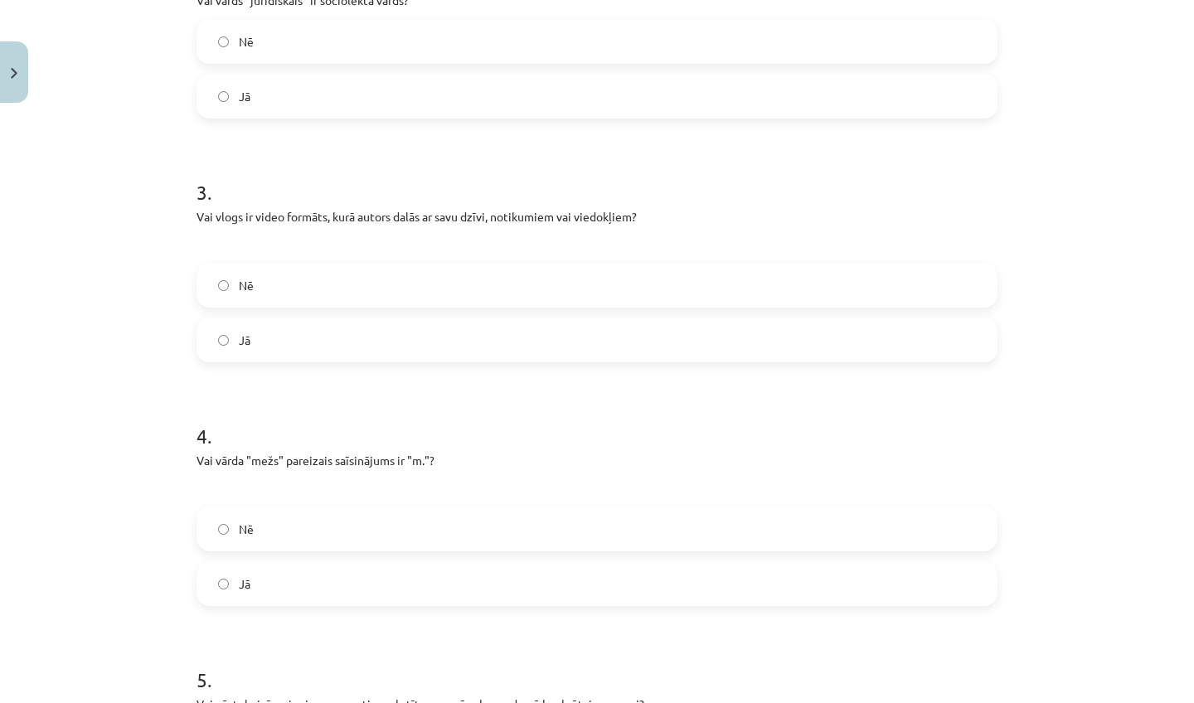
scroll to position [620, 0]
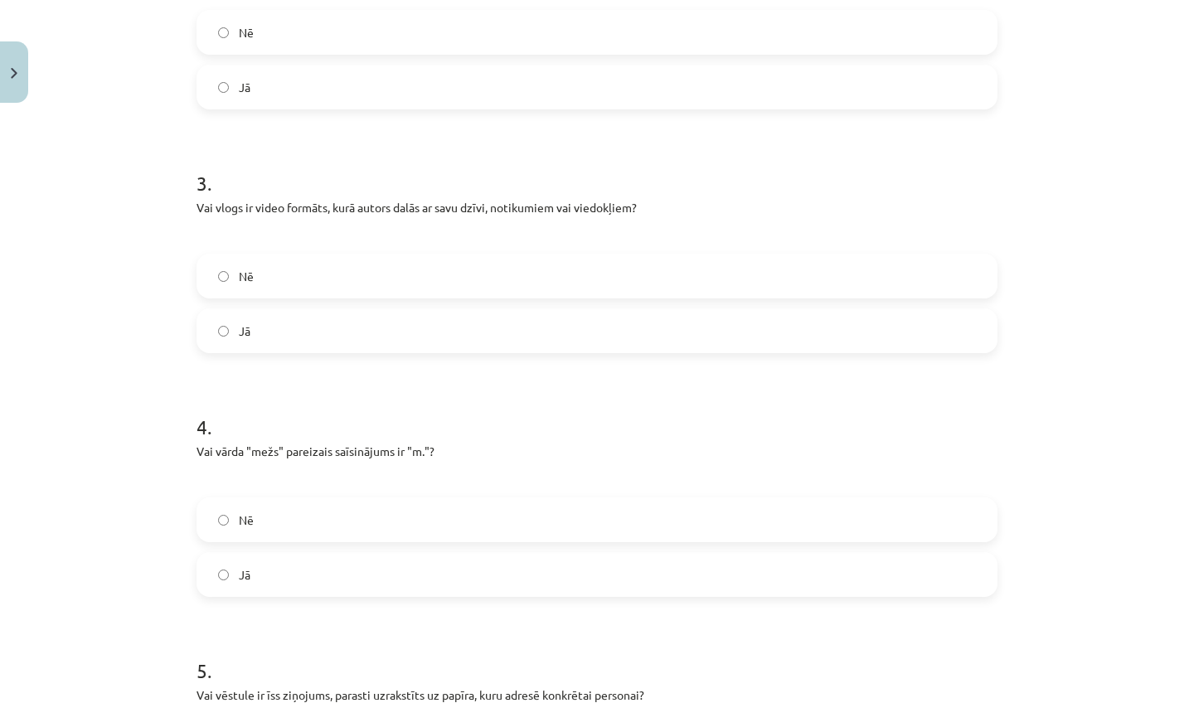
click at [447, 322] on label "Jā" at bounding box center [596, 330] width 797 height 41
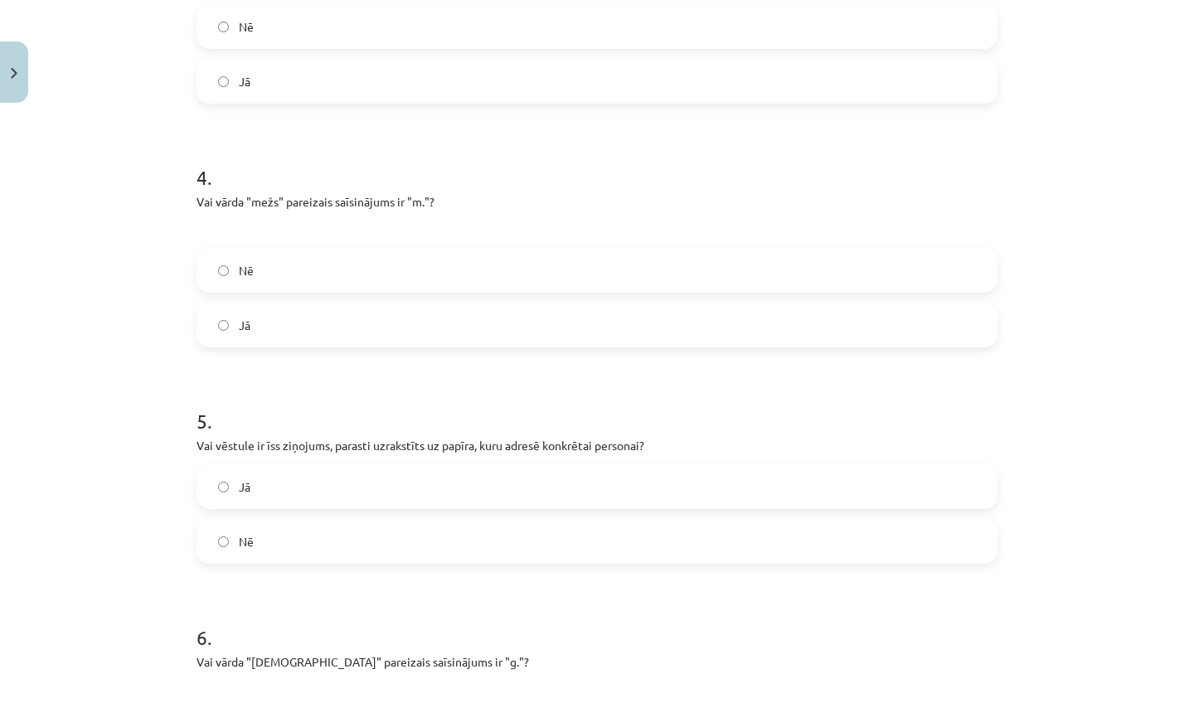
scroll to position [872, 0]
click at [451, 264] on label "Nē" at bounding box center [596, 267] width 797 height 41
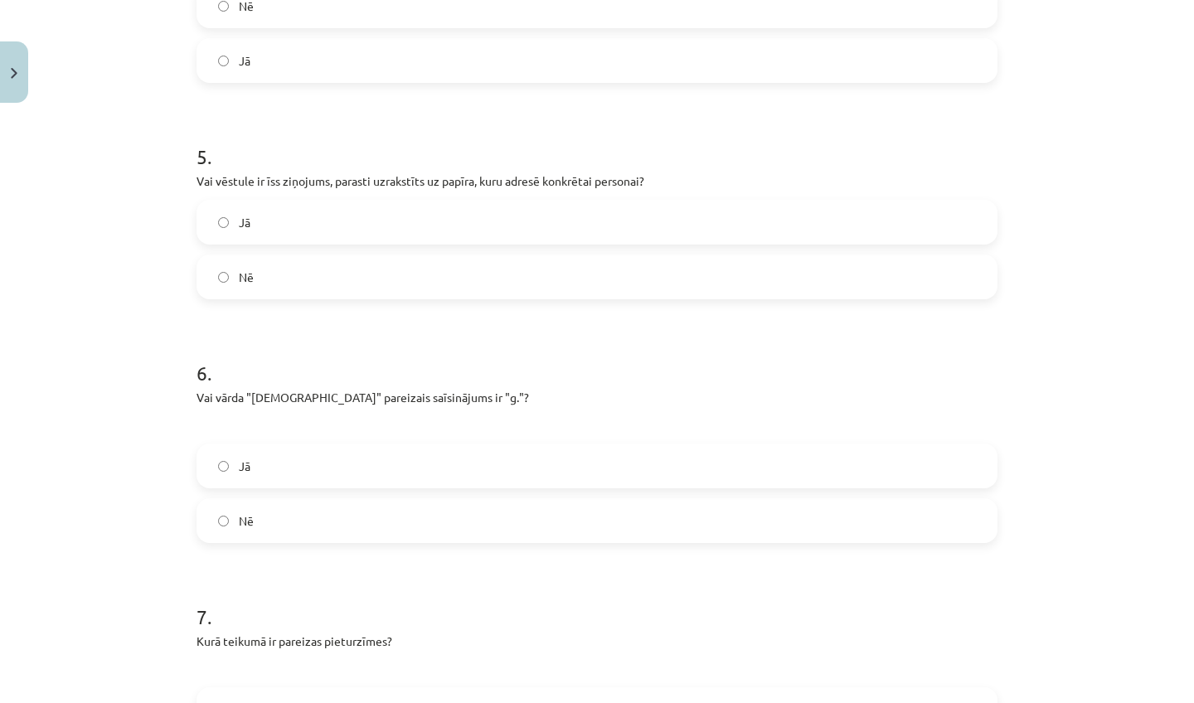
scroll to position [1132, 0]
click at [445, 280] on label "Nē" at bounding box center [596, 278] width 797 height 41
click at [450, 211] on label "Jā" at bounding box center [596, 223] width 797 height 41
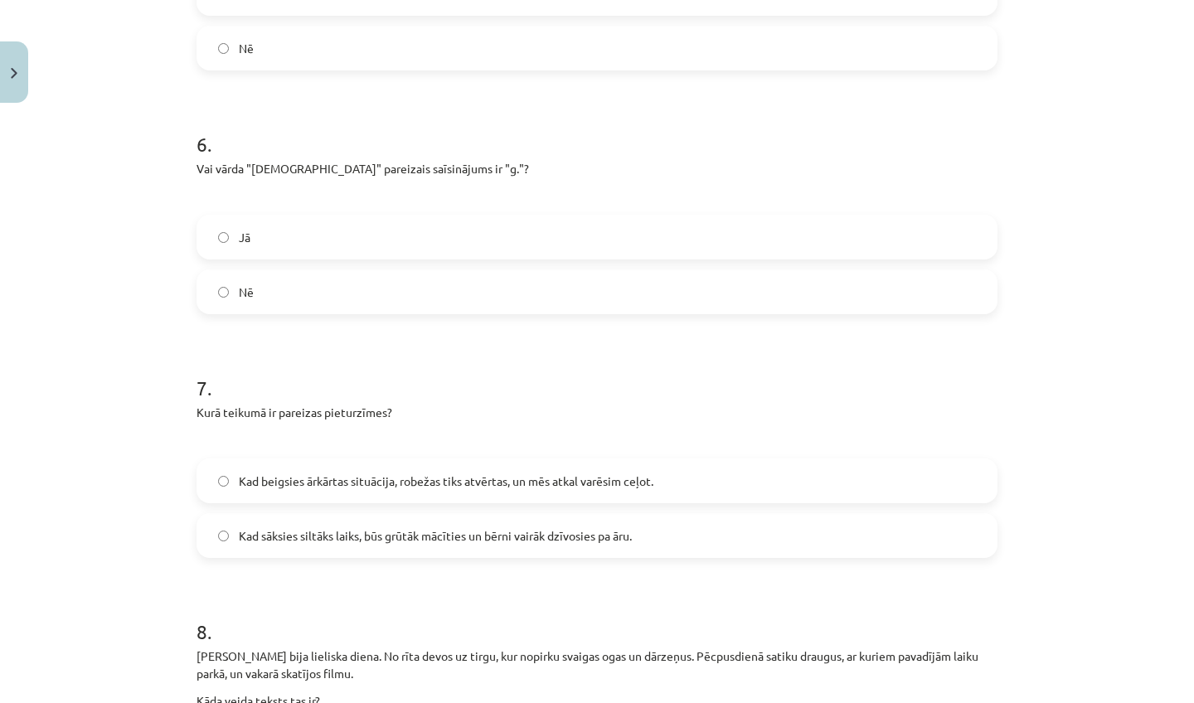
scroll to position [1363, 0]
click at [391, 299] on label "Nē" at bounding box center [596, 290] width 797 height 41
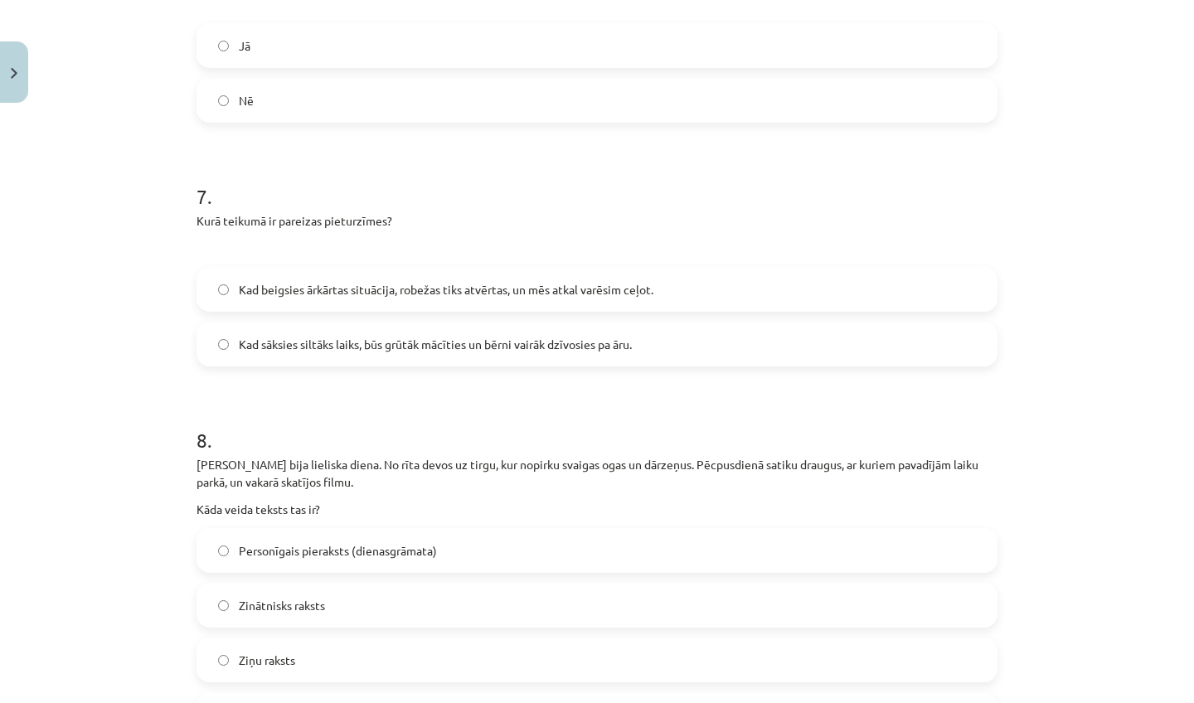
scroll to position [1557, 0]
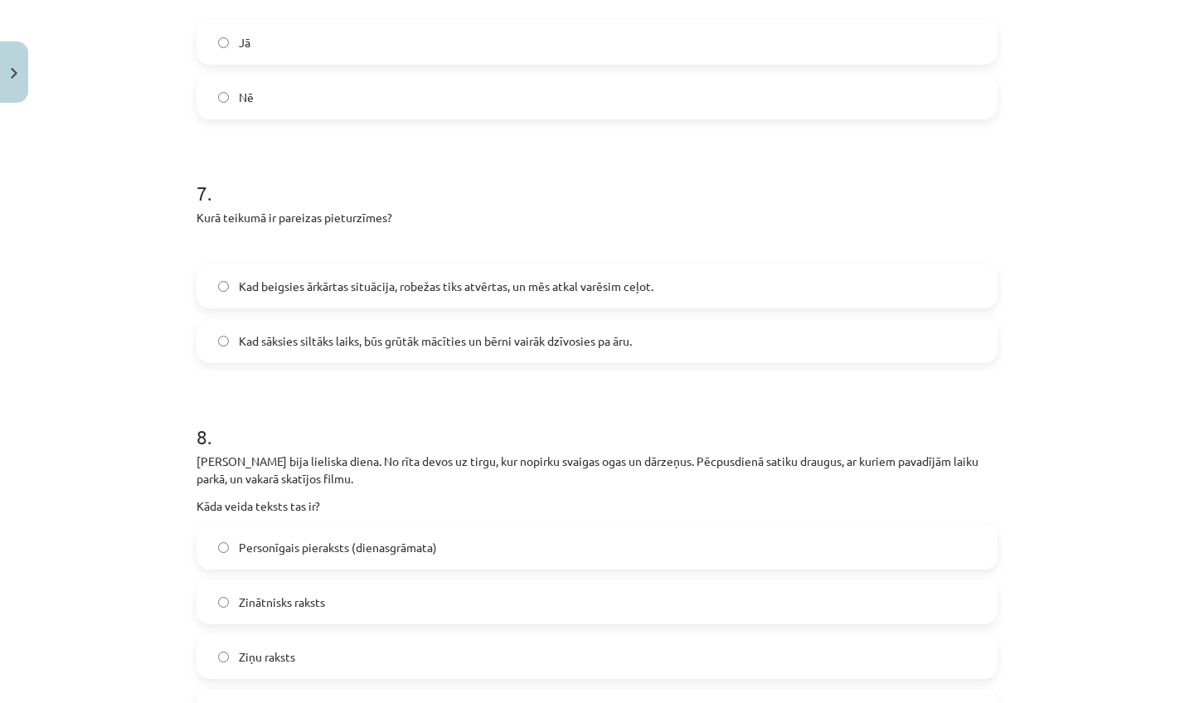
click at [377, 337] on span "Kad sāksies siltāks laiks, būs grūtāk mācīties un bērni vairāk dzīvosies pa āru." at bounding box center [435, 340] width 393 height 17
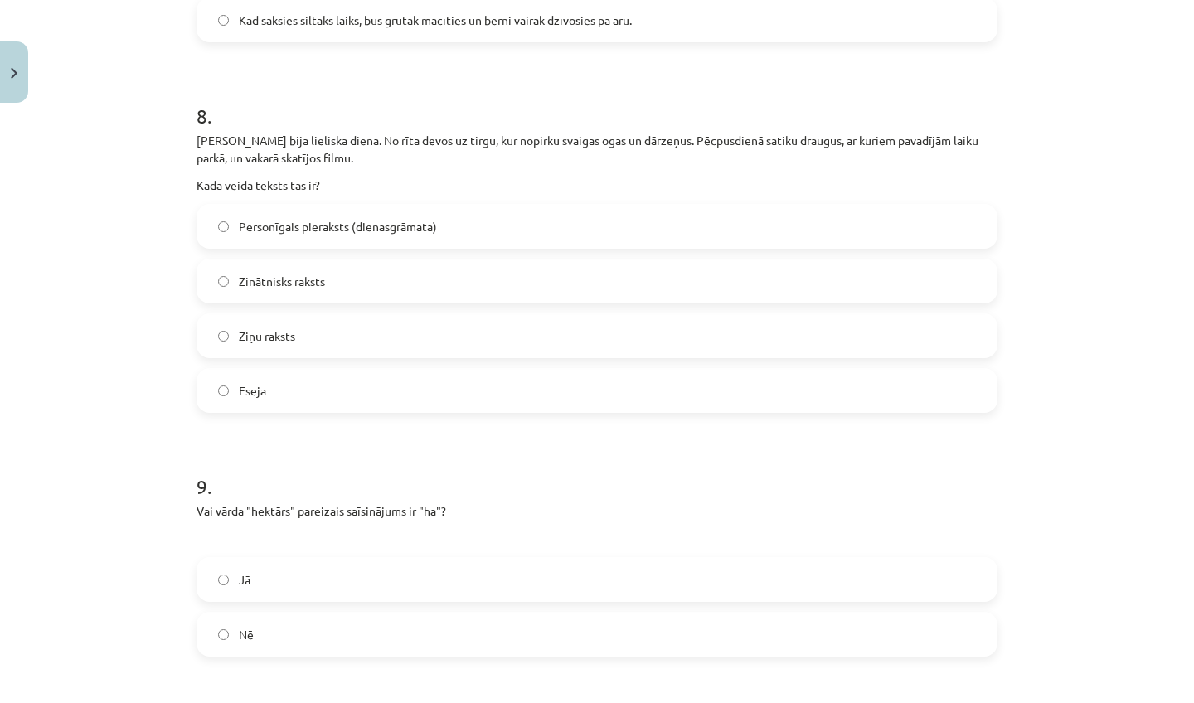
scroll to position [1880, 0]
click at [429, 227] on span "Personīgais pieraksts (dienasgrāmata)" at bounding box center [338, 224] width 198 height 17
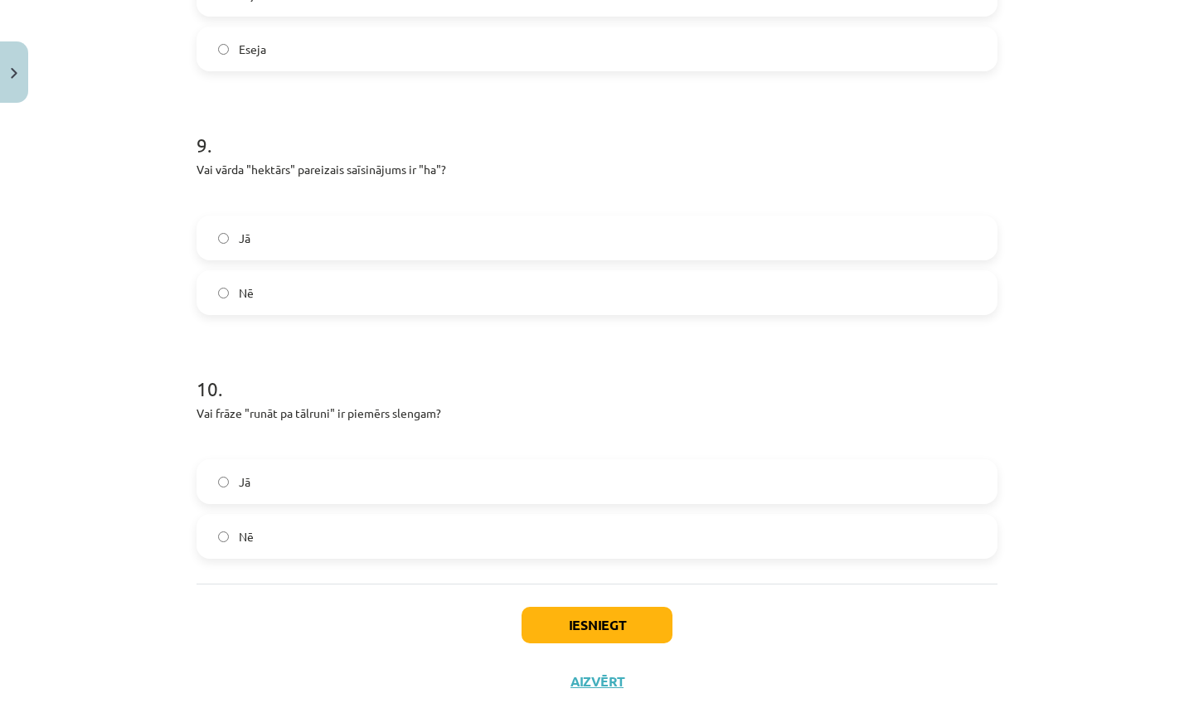
scroll to position [2220, 0]
click at [383, 247] on label "Jā" at bounding box center [596, 236] width 797 height 41
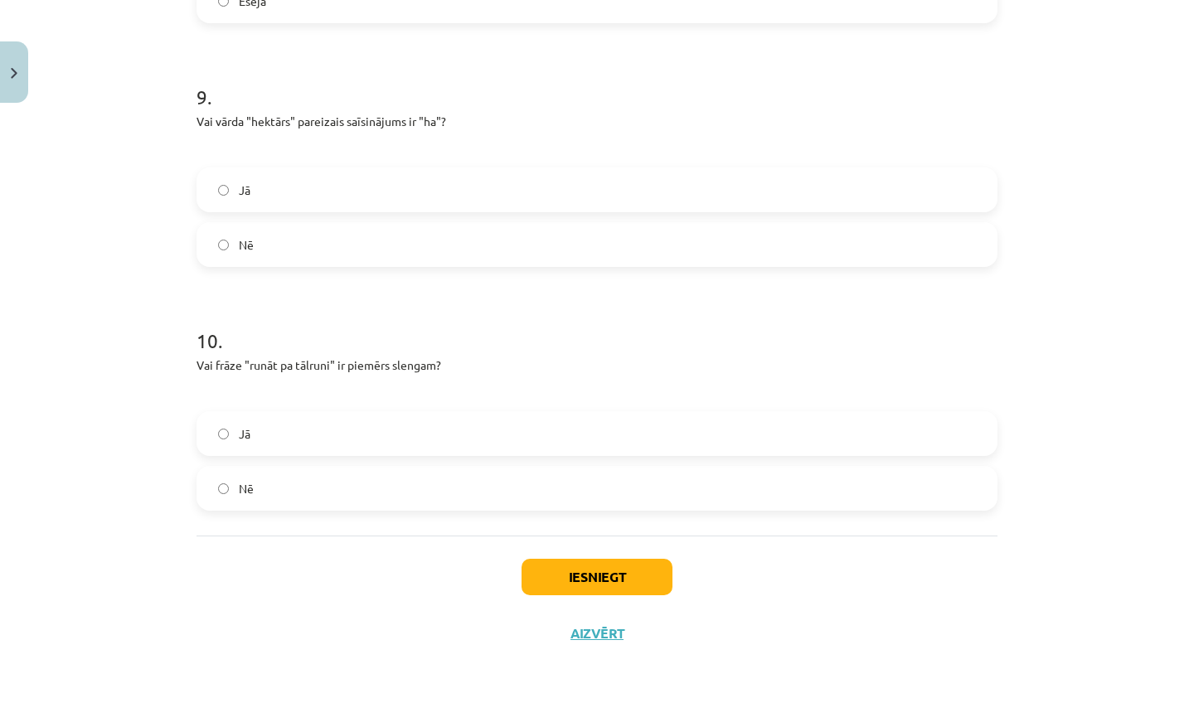
scroll to position [2270, 0]
click at [302, 427] on label "Jā" at bounding box center [596, 433] width 797 height 41
click at [566, 571] on button "Iesniegt" at bounding box center [596, 577] width 151 height 36
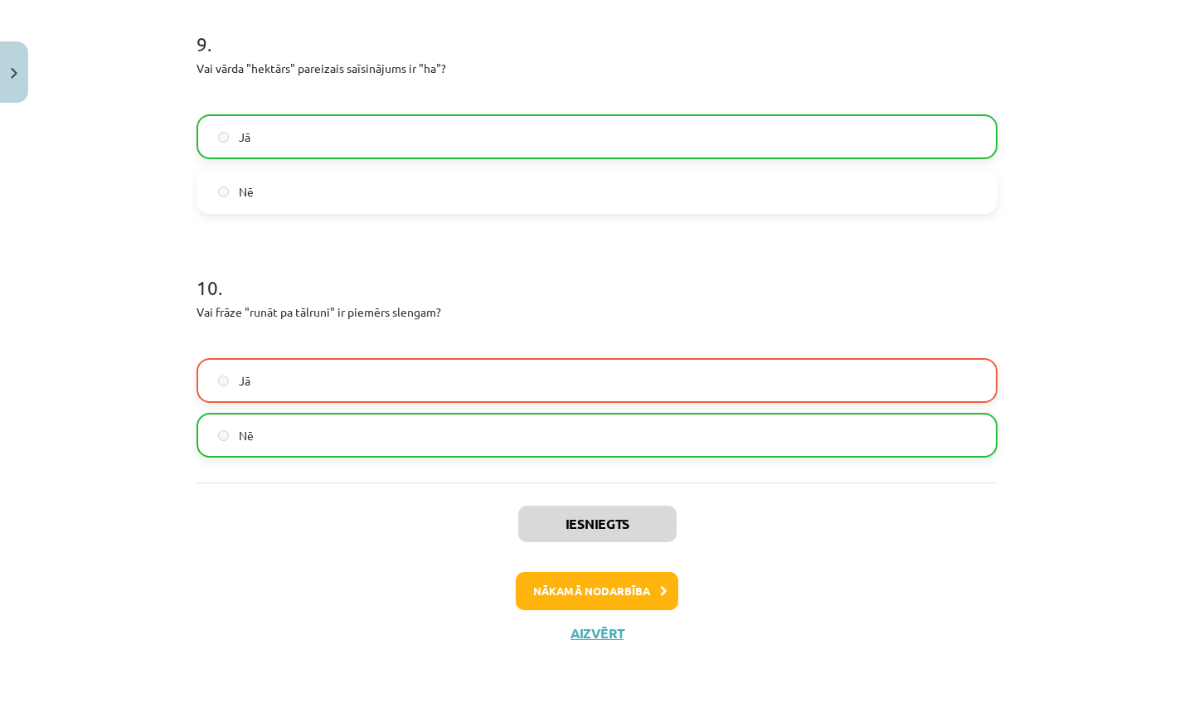
scroll to position [2322, 0]
click at [571, 599] on button "Nākamā nodarbība" at bounding box center [597, 591] width 162 height 38
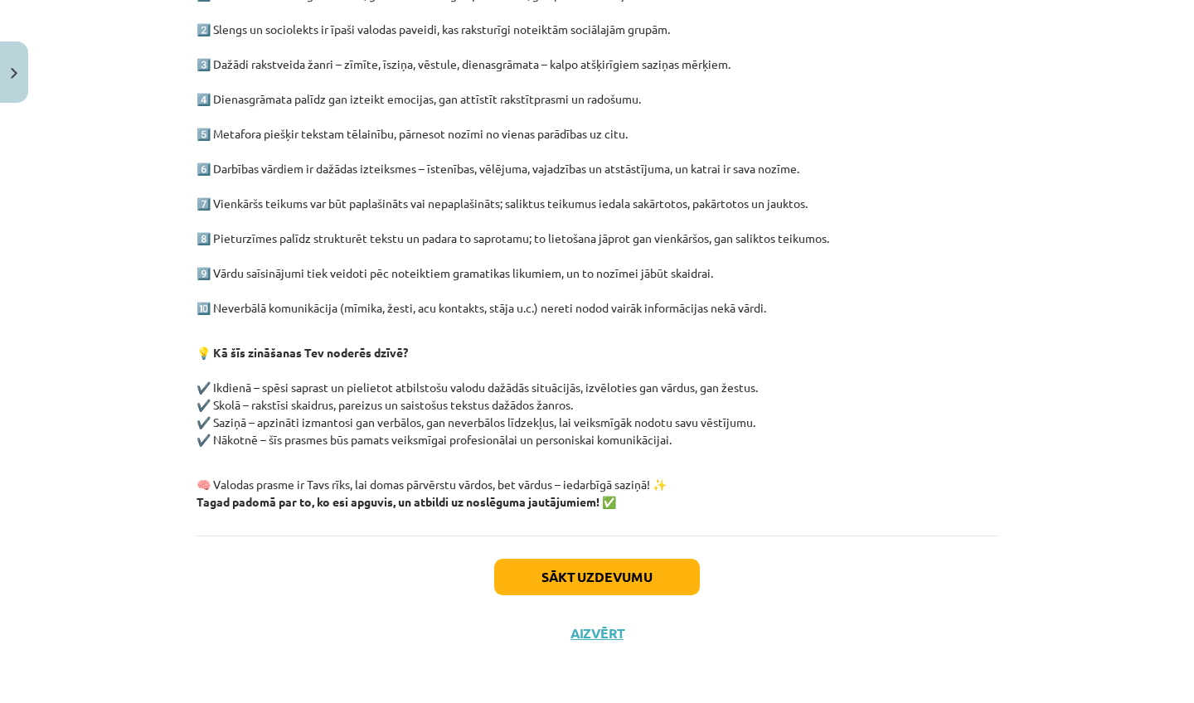
scroll to position [368, 0]
click at [540, 579] on button "Sākt uzdevumu" at bounding box center [597, 577] width 206 height 36
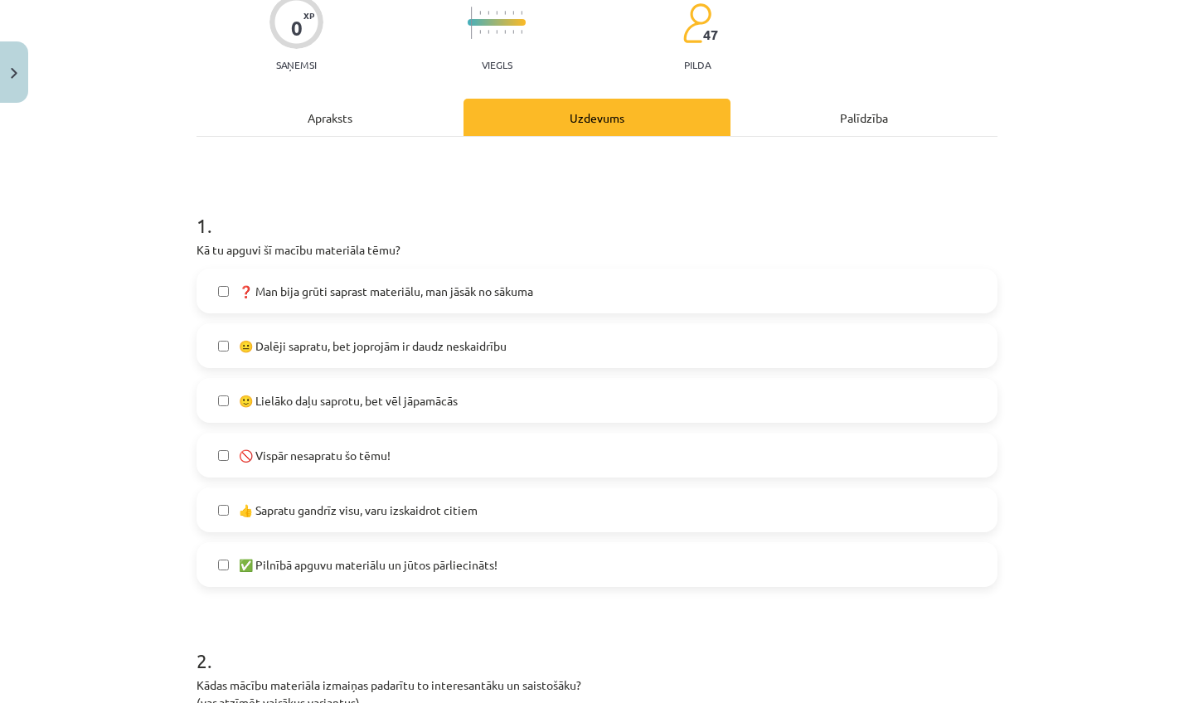
scroll to position [153, 0]
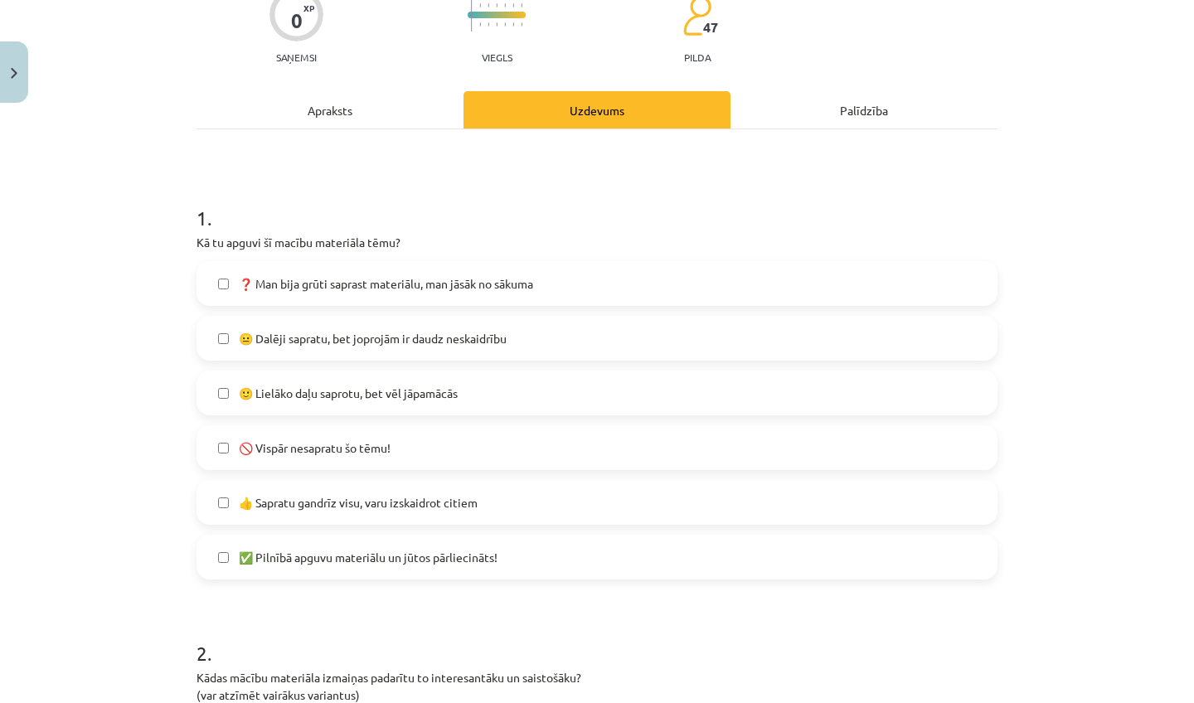
click at [463, 496] on span "👍 Sapratu gandrīz visu, varu izskaidrot citiem" at bounding box center [358, 502] width 239 height 17
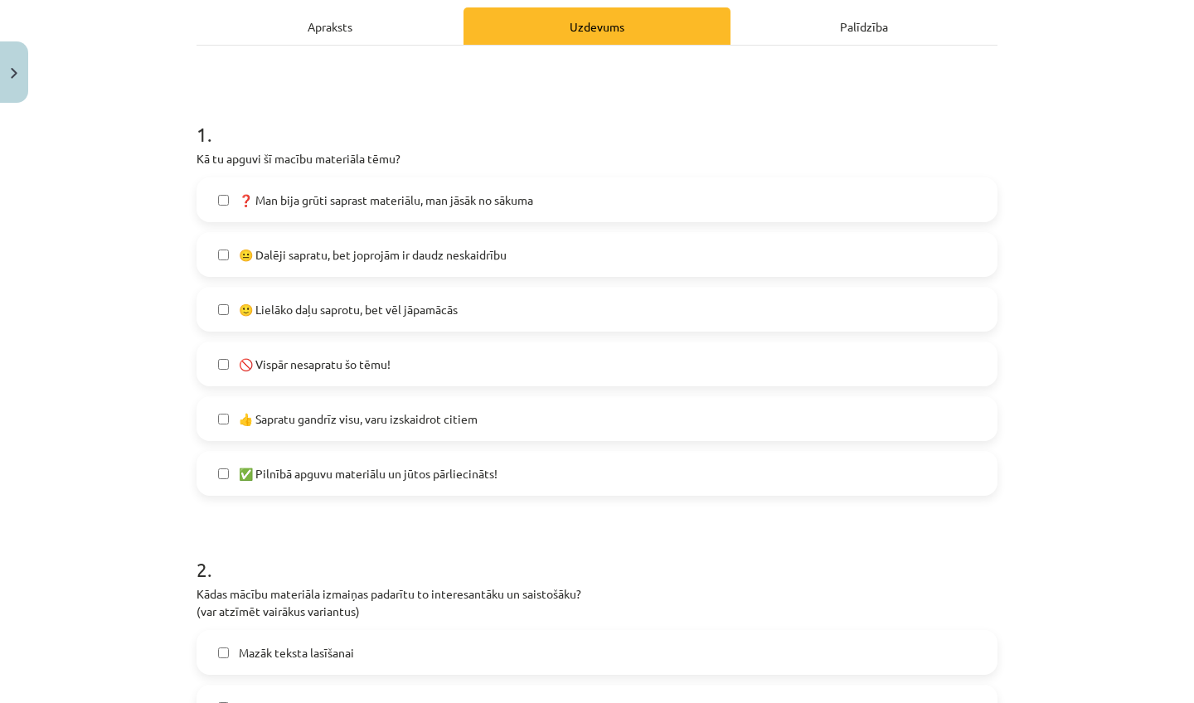
scroll to position [245, 0]
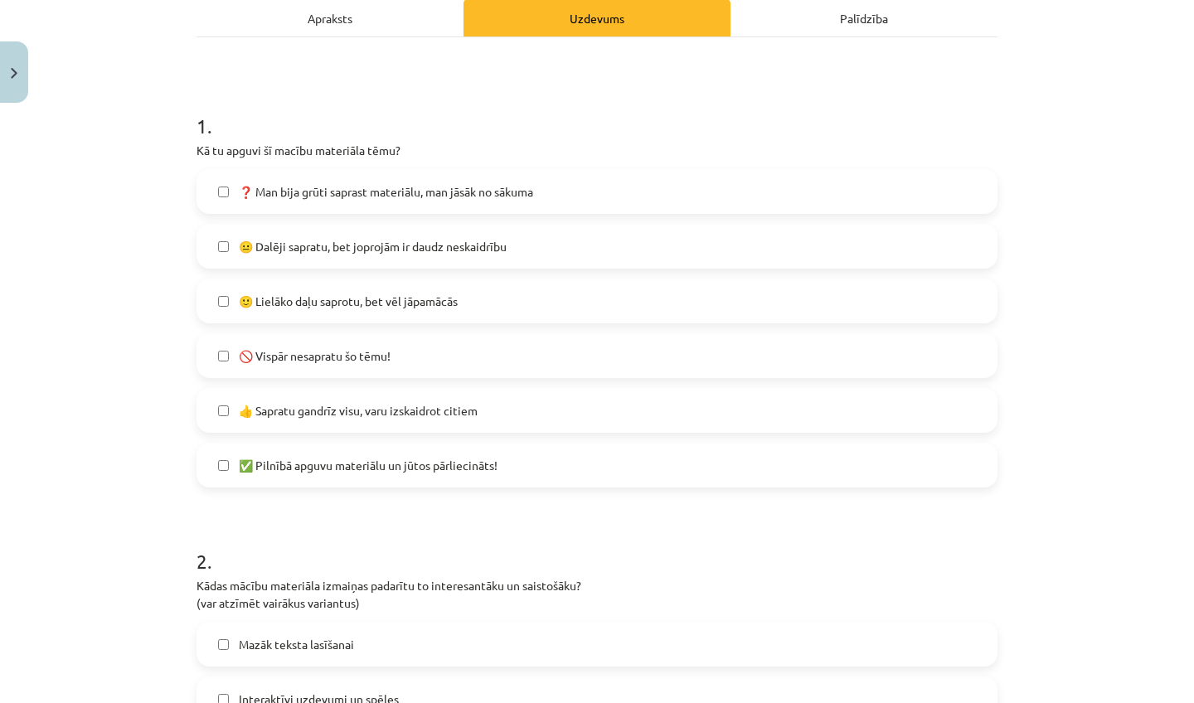
click at [495, 291] on label "🙂 Lielāko daļu saprotu, bet vēl jāpamācās" at bounding box center [596, 300] width 797 height 41
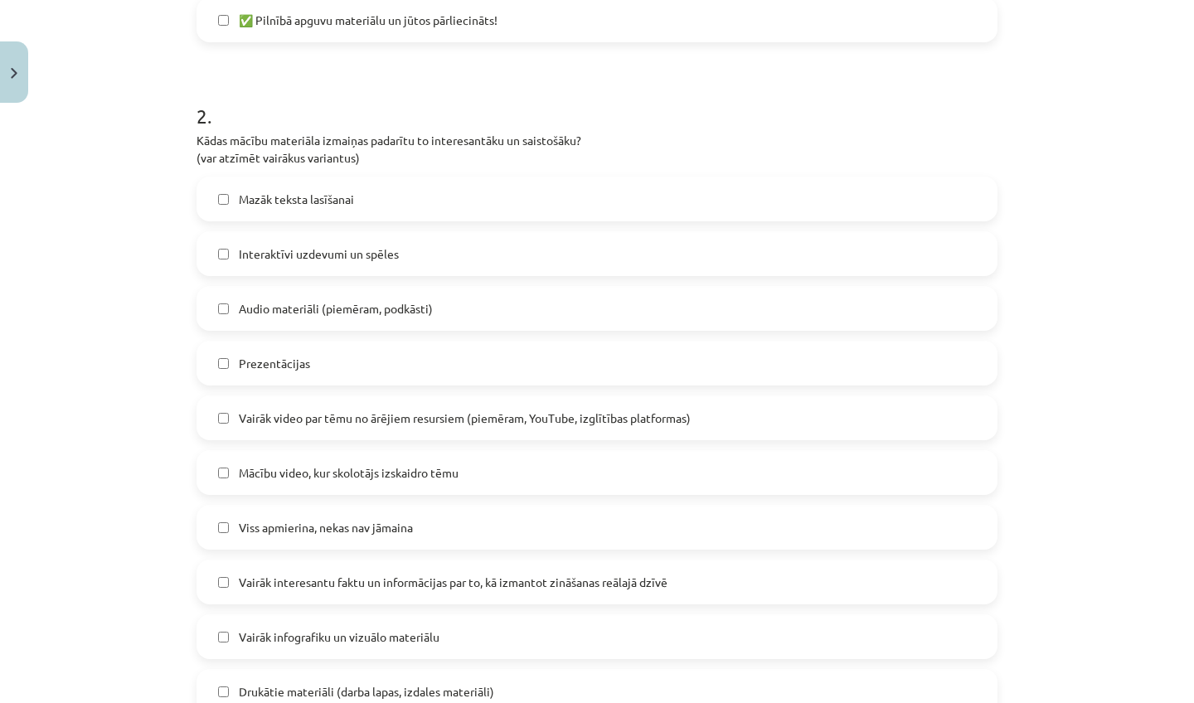
scroll to position [687, 0]
click at [502, 265] on label "Interaktīvi uzdevumi un spēles" at bounding box center [596, 255] width 797 height 41
click at [453, 363] on label "Prezentācijas" at bounding box center [596, 365] width 797 height 41
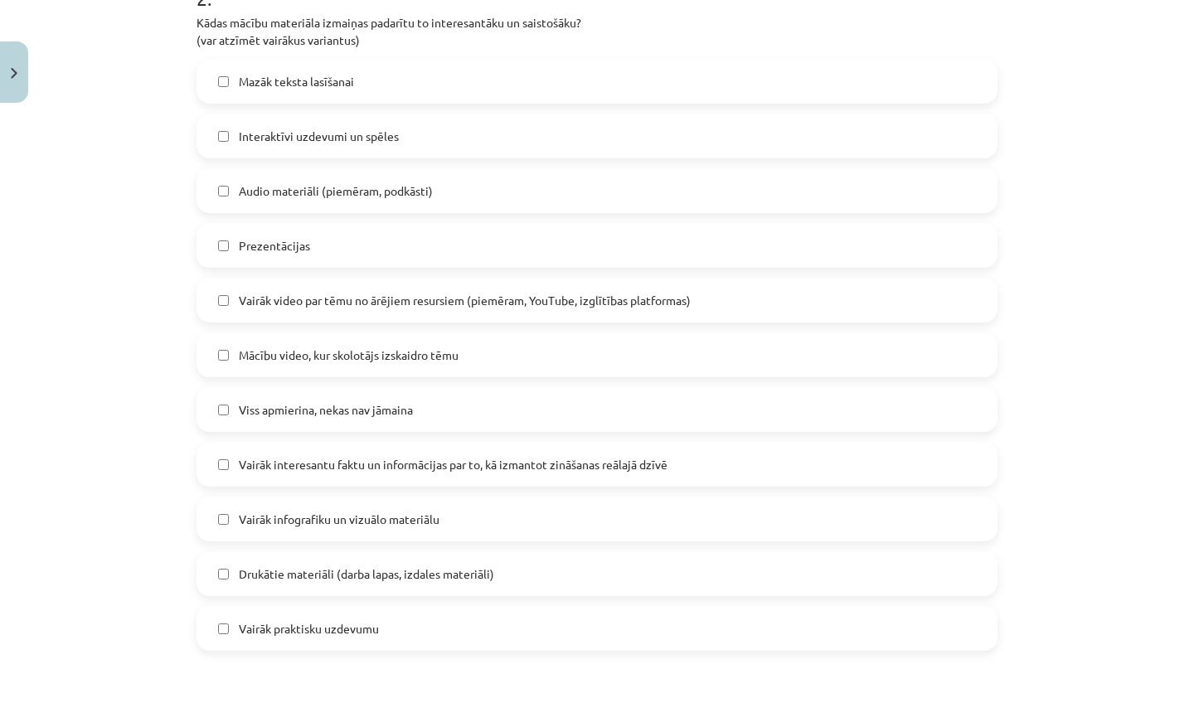
scroll to position [806, 0]
click at [448, 363] on span "Mācību video, kur skolotājs izskaidro tēmu" at bounding box center [349, 356] width 220 height 17
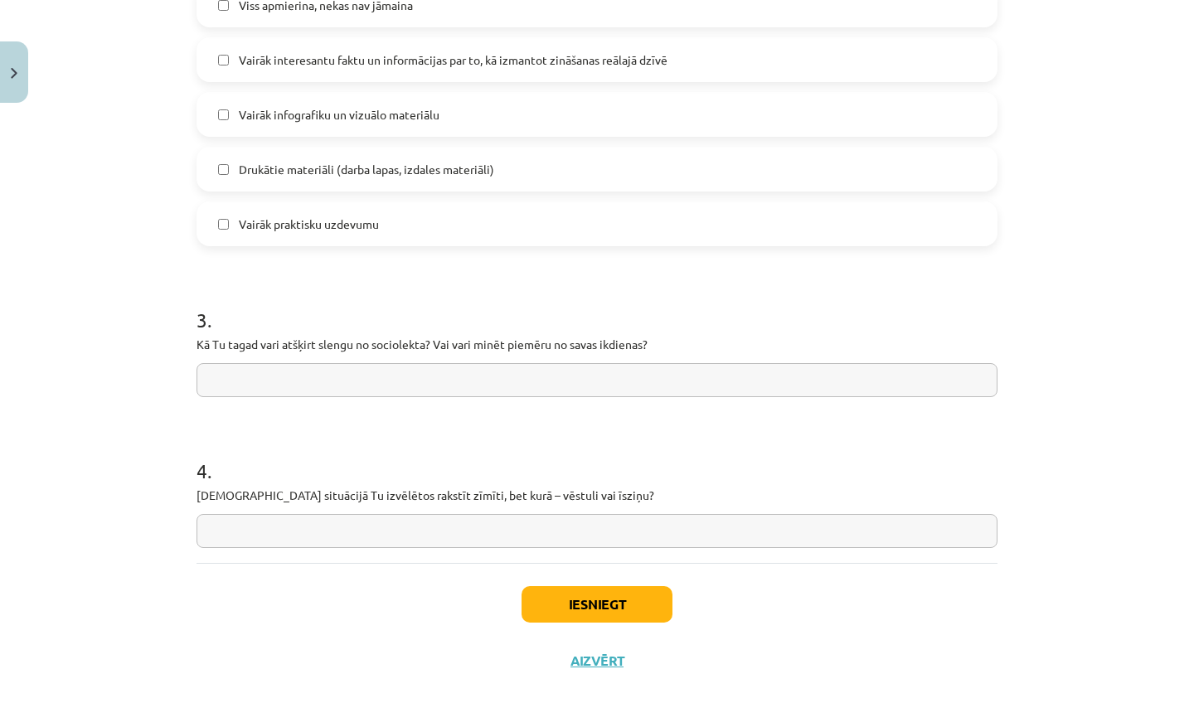
scroll to position [1209, 0]
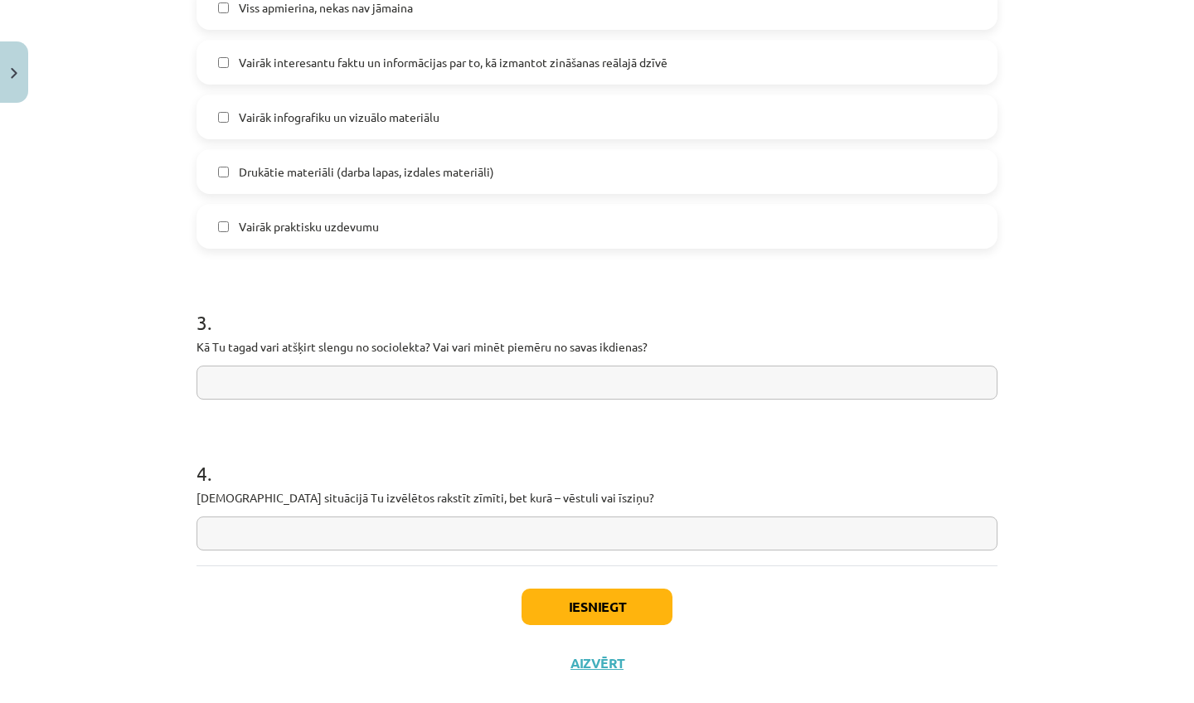
click at [406, 382] on input "text" at bounding box center [596, 383] width 801 height 34
type input "**********"
click at [357, 545] on input "text" at bounding box center [596, 533] width 801 height 34
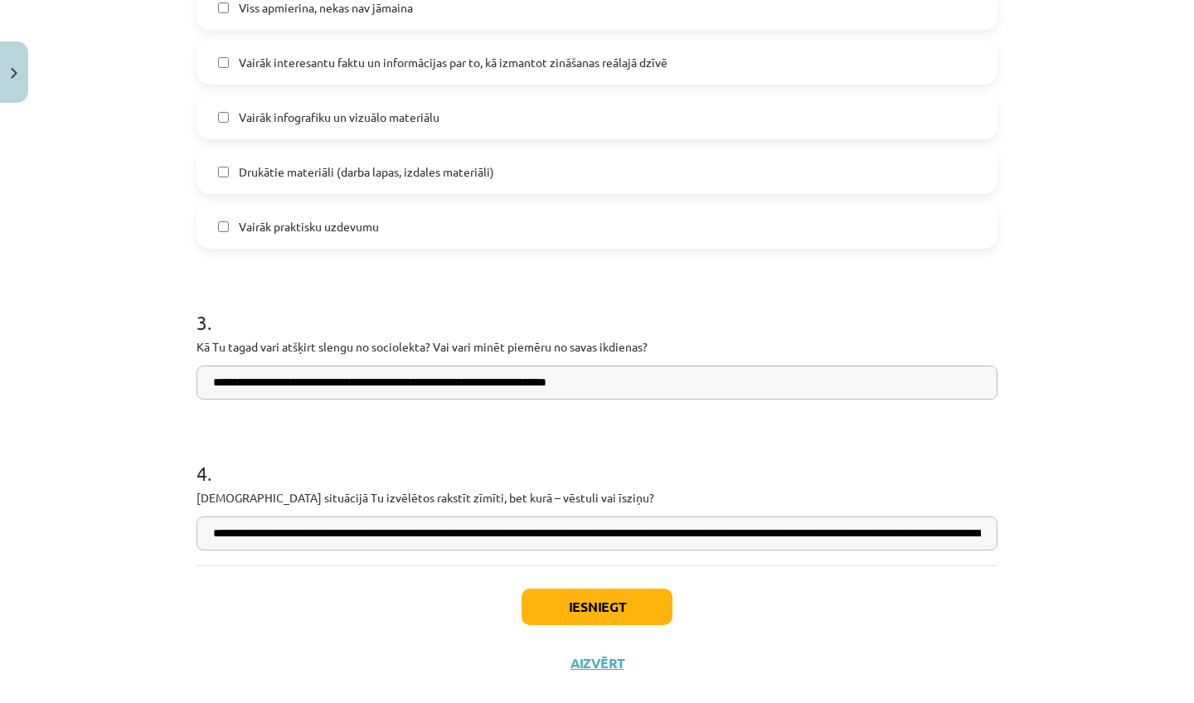
type input "**********"
click at [559, 598] on button "Iesniegt" at bounding box center [596, 606] width 151 height 36
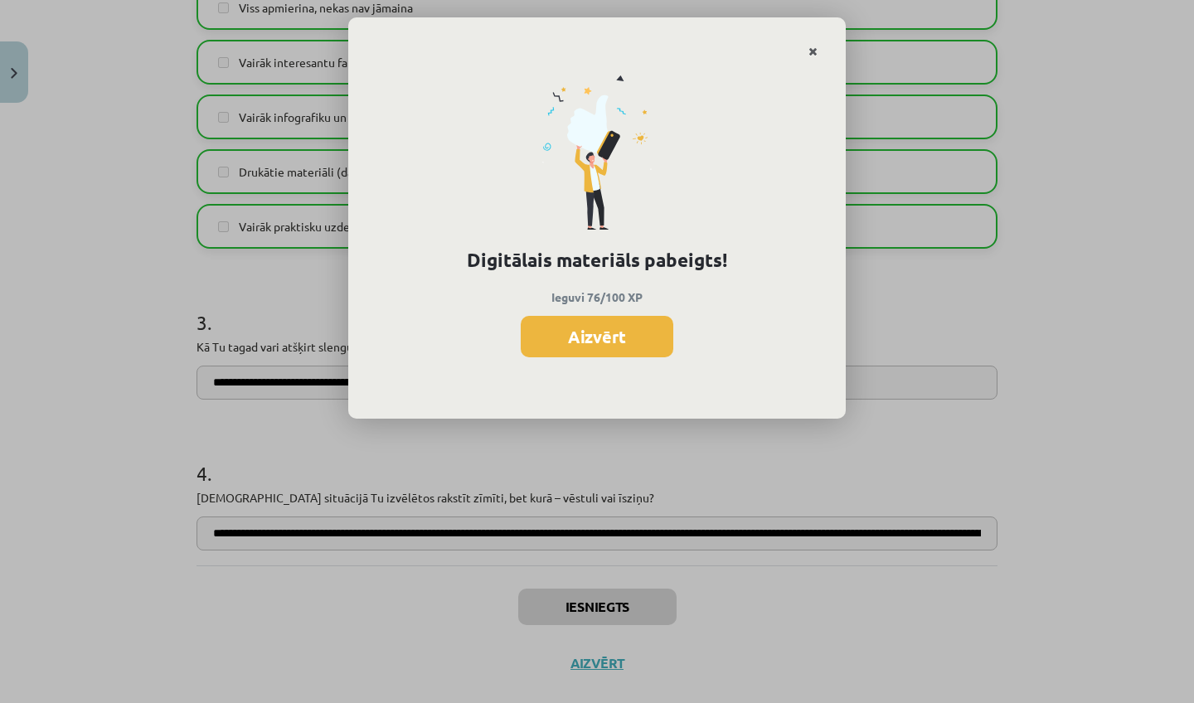
click at [818, 50] on link "Close" at bounding box center [812, 52] width 29 height 32
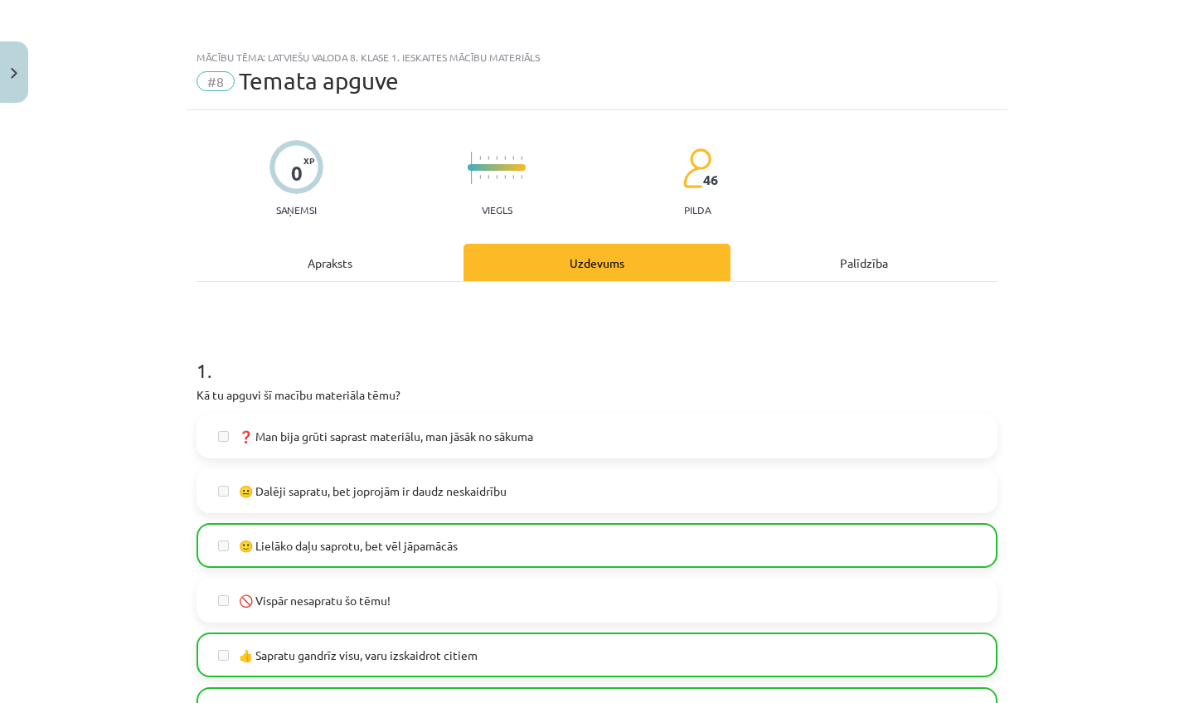
scroll to position [0, 0]
click at [17, 87] on button "Close" at bounding box center [14, 71] width 28 height 61
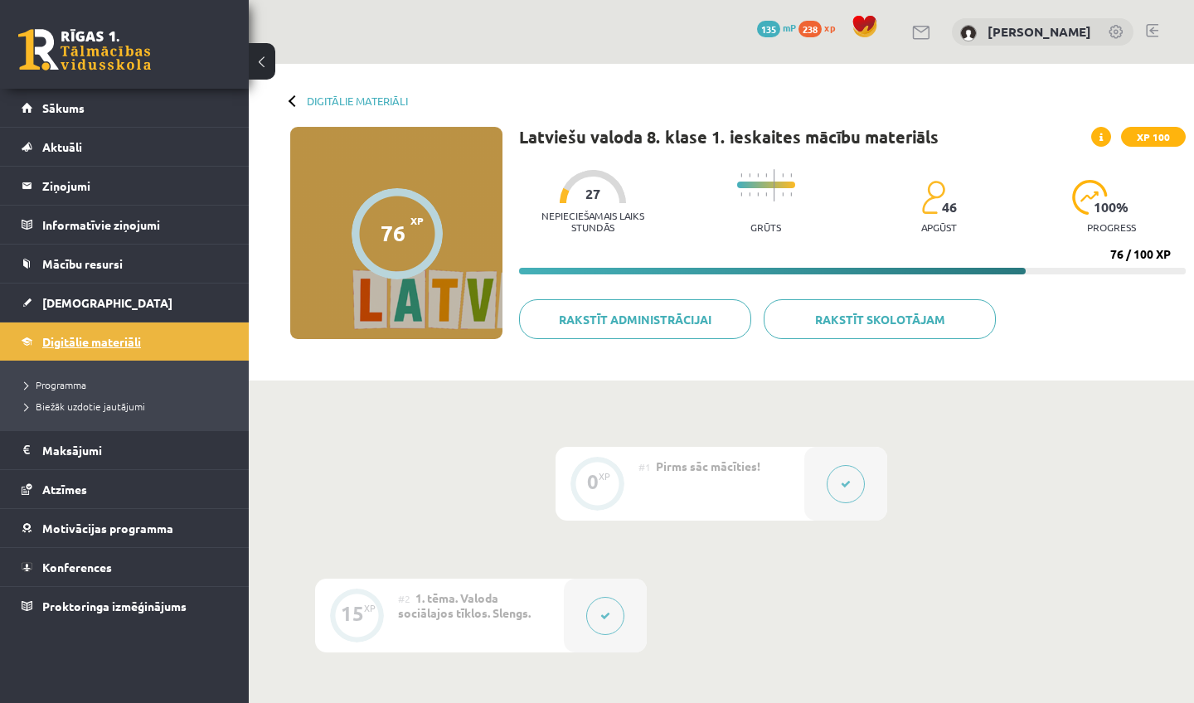
click at [84, 343] on span "Digitālie materiāli" at bounding box center [91, 341] width 99 height 15
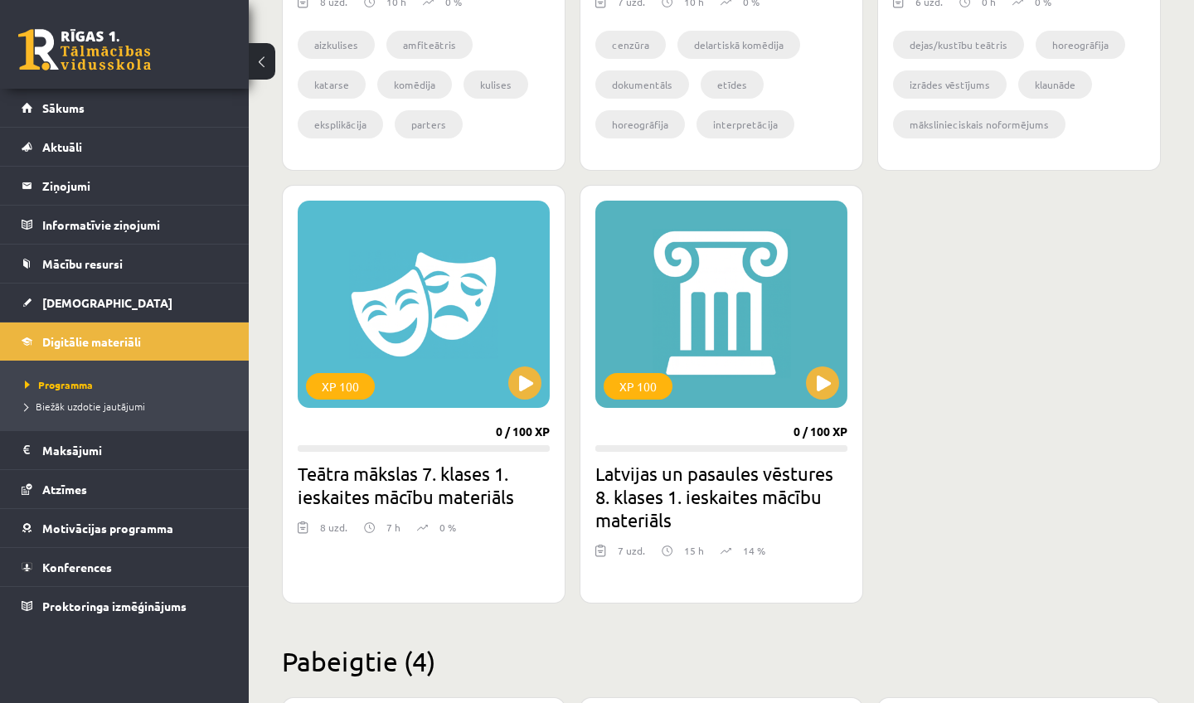
scroll to position [819, 0]
